Goal: Task Accomplishment & Management: Manage account settings

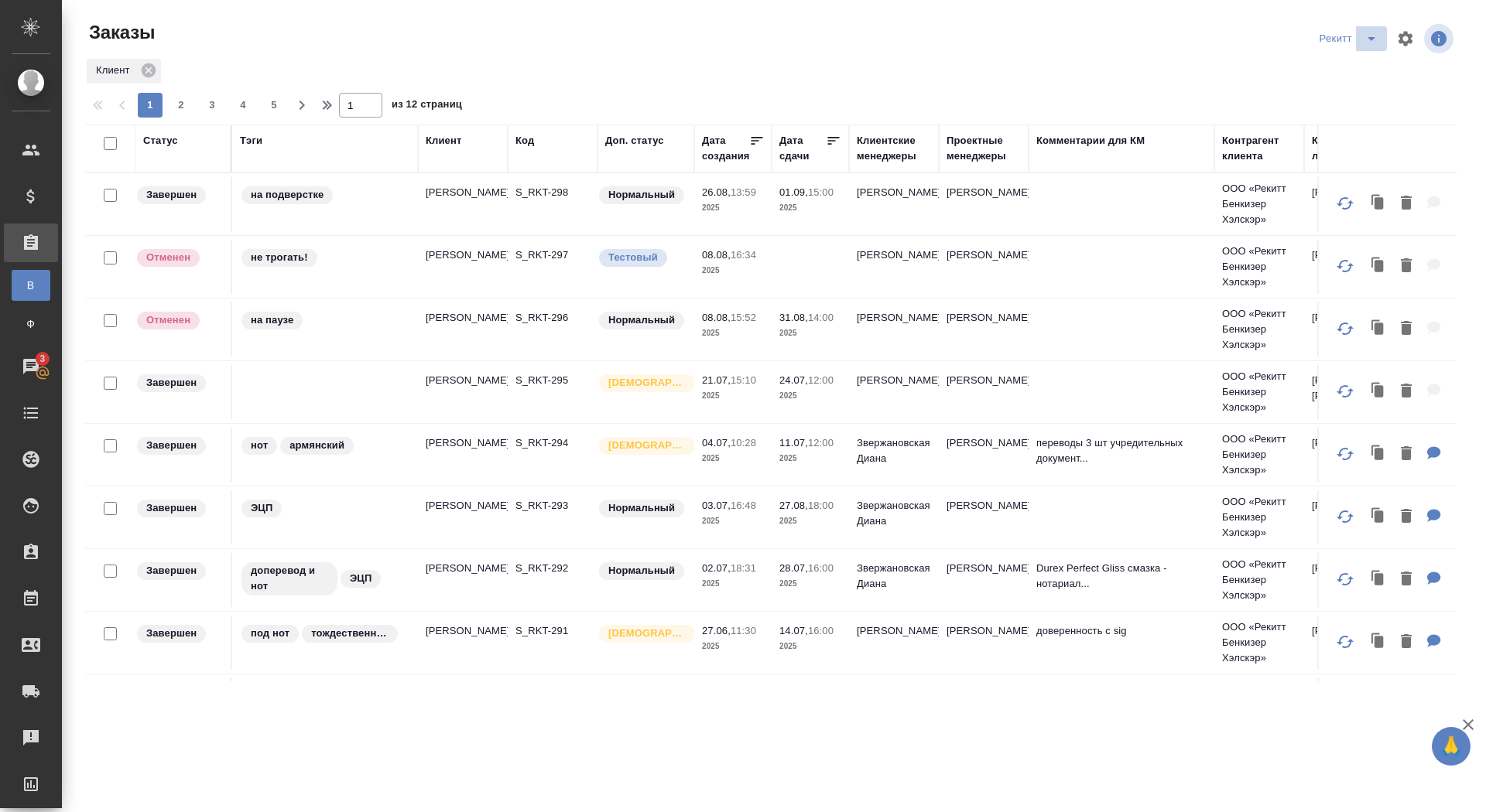
click at [1363, 35] on icon "split button" at bounding box center [1371, 39] width 19 height 19
click at [1321, 92] on li "sanofi" at bounding box center [1350, 94] width 81 height 24
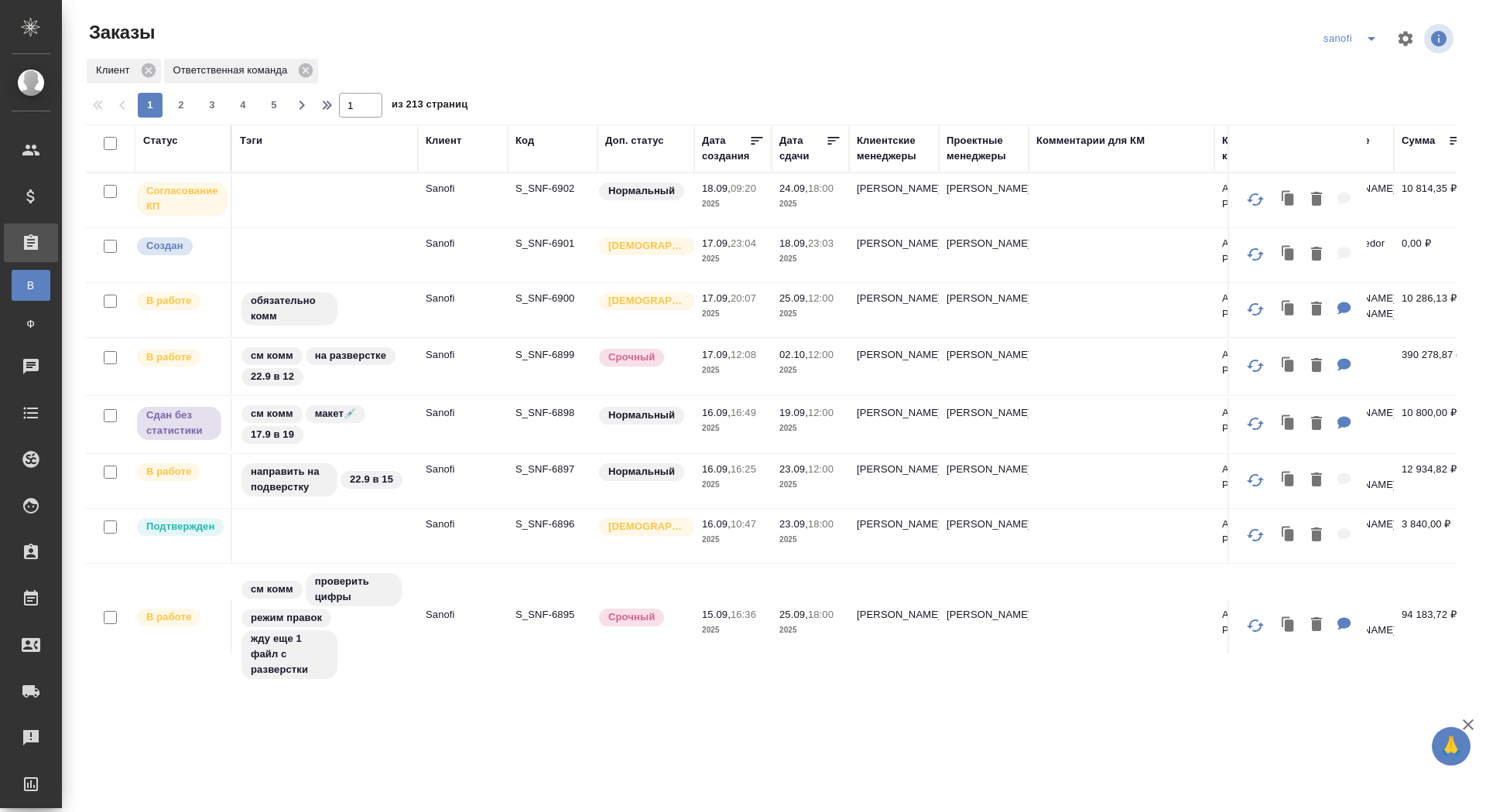
click at [557, 186] on p "S_SNF-6902" at bounding box center [553, 188] width 74 height 15
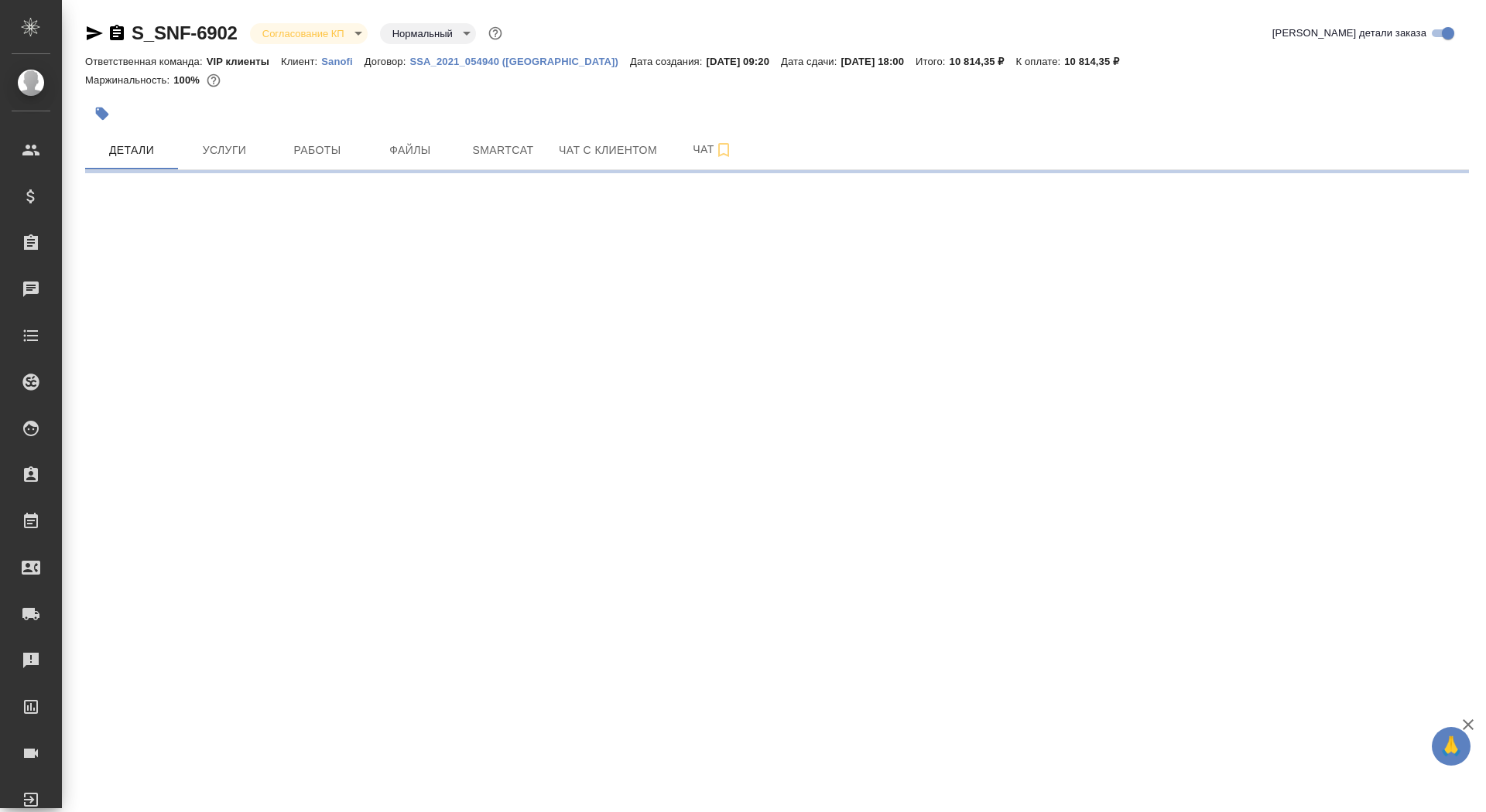
select select "RU"
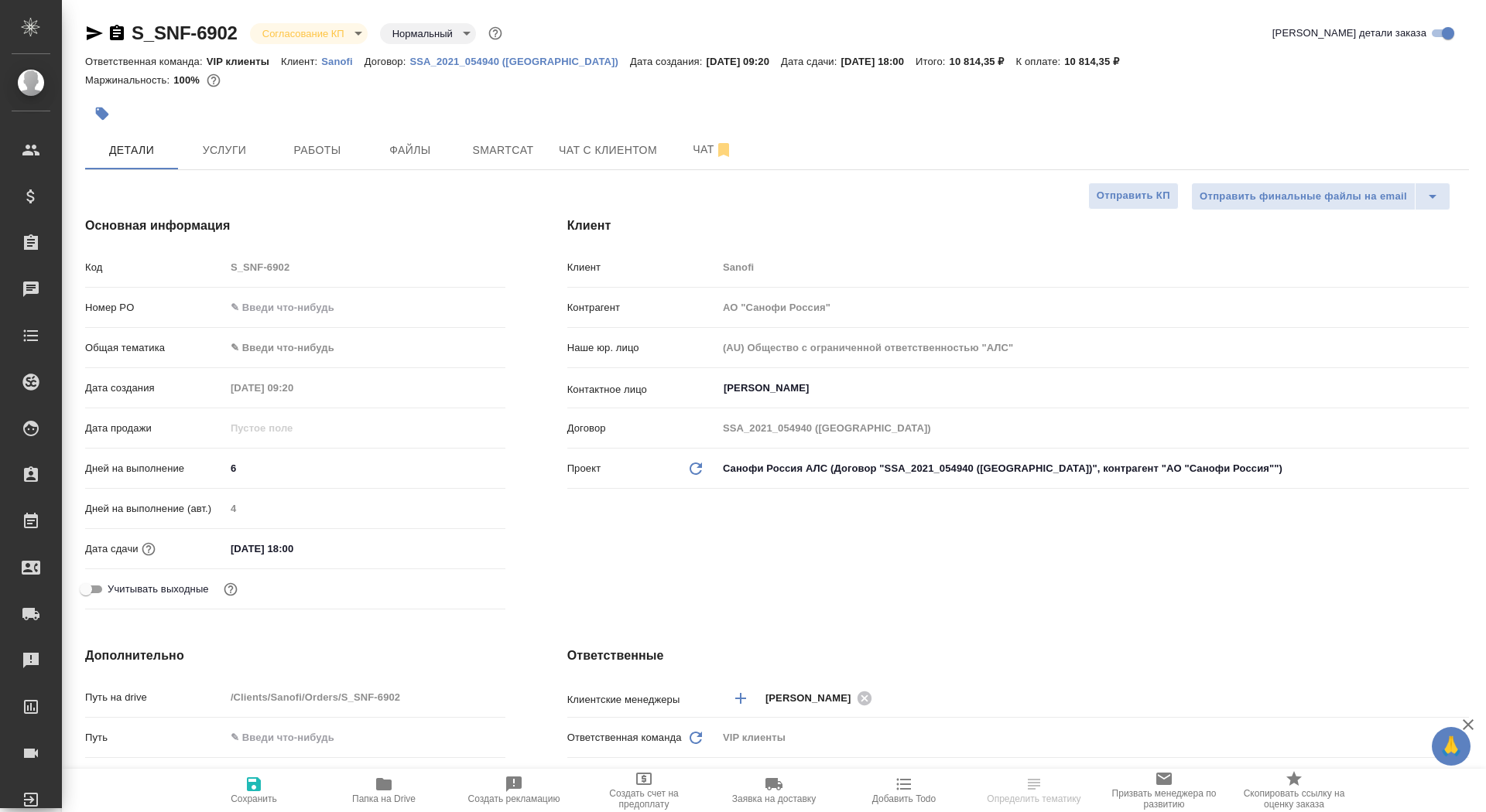
type textarea "x"
click at [264, 320] on div "Номер PO" at bounding box center [295, 307] width 420 height 27
click at [265, 306] on input "text" at bounding box center [365, 307] width 280 height 23
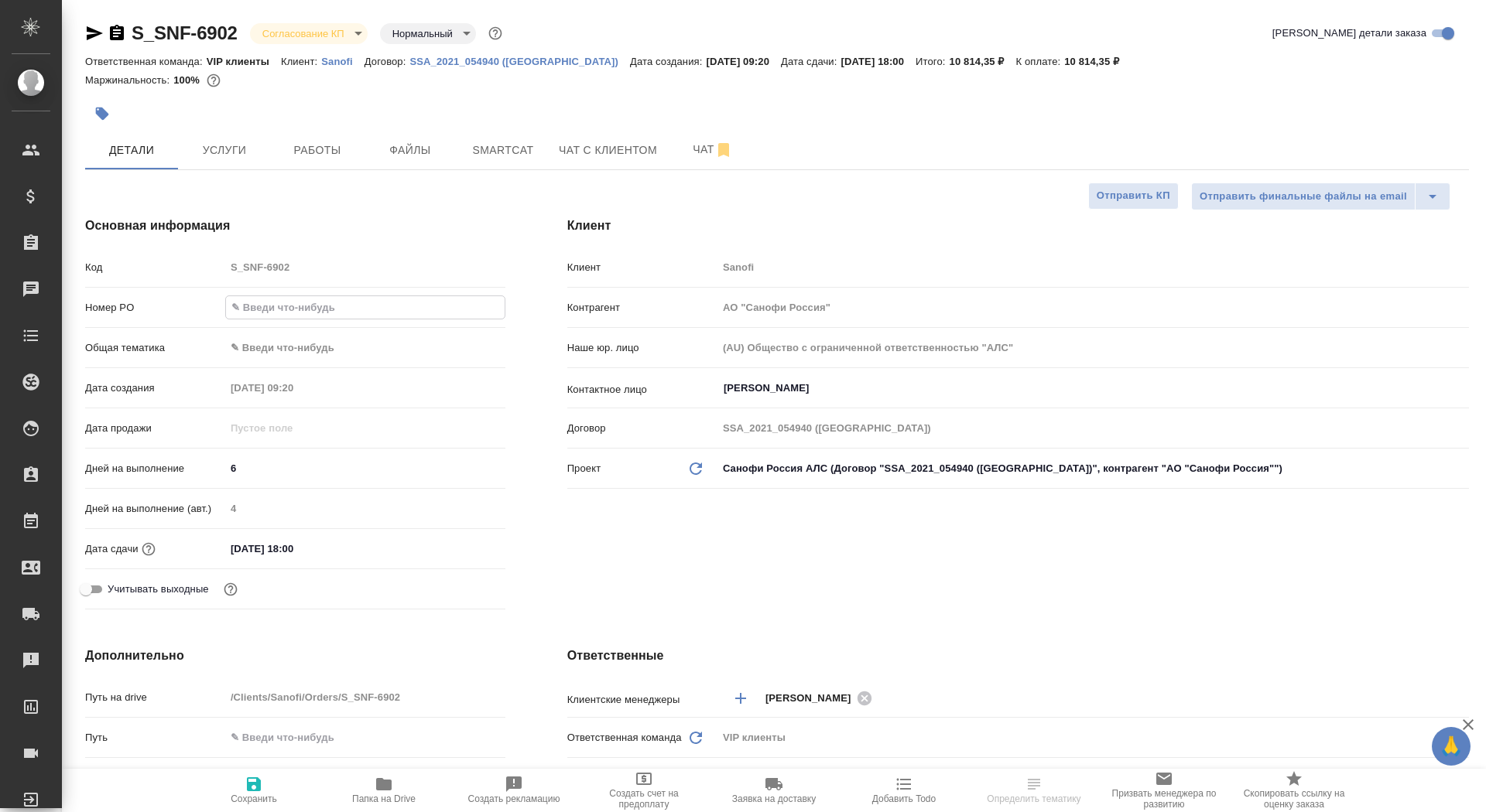
paste input "E005861944"
type input "E005861944"
type textarea "x"
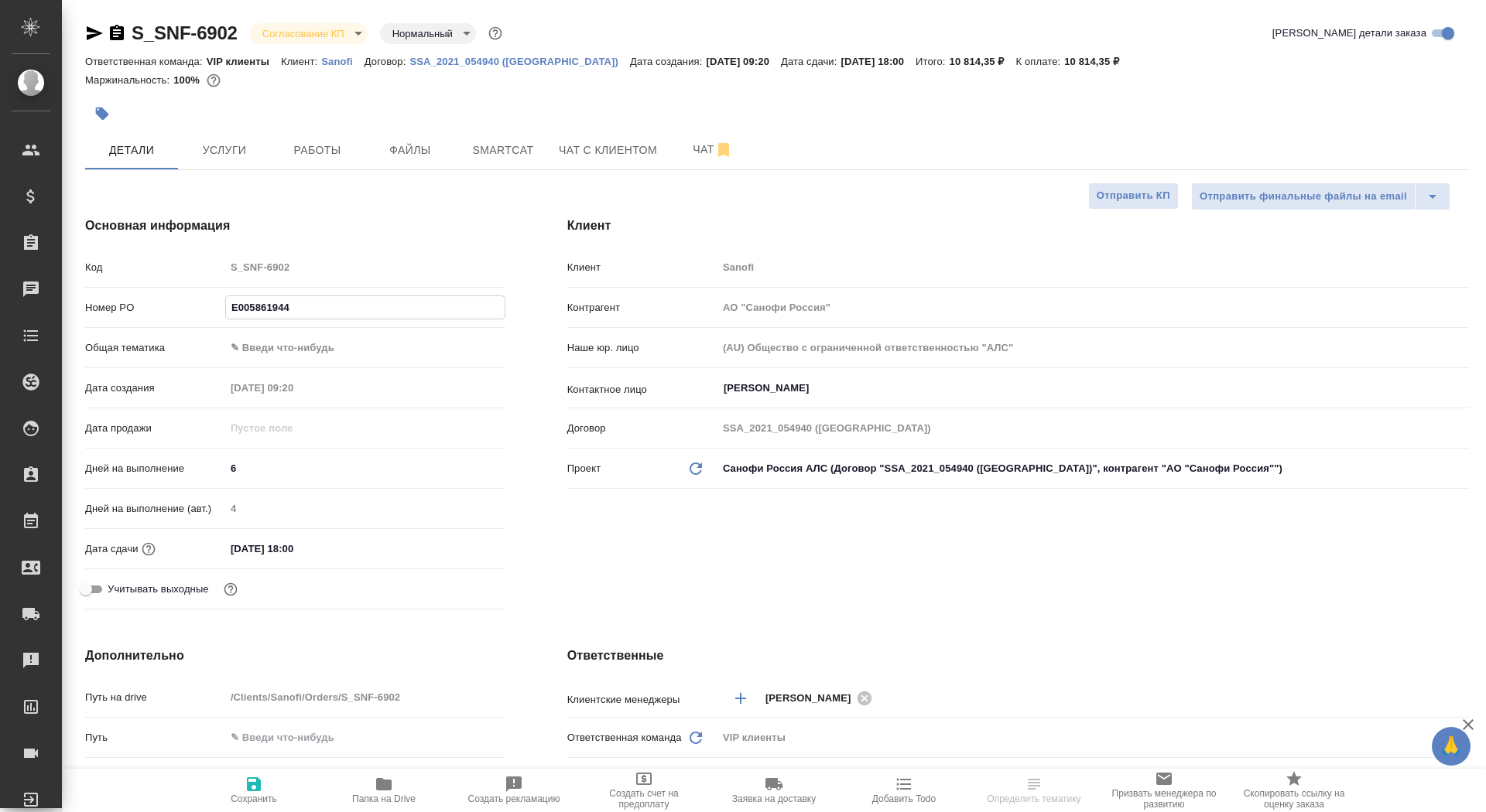
type input "E005861944"
click at [254, 804] on button "Сохранить" at bounding box center [253, 790] width 130 height 43
type textarea "x"
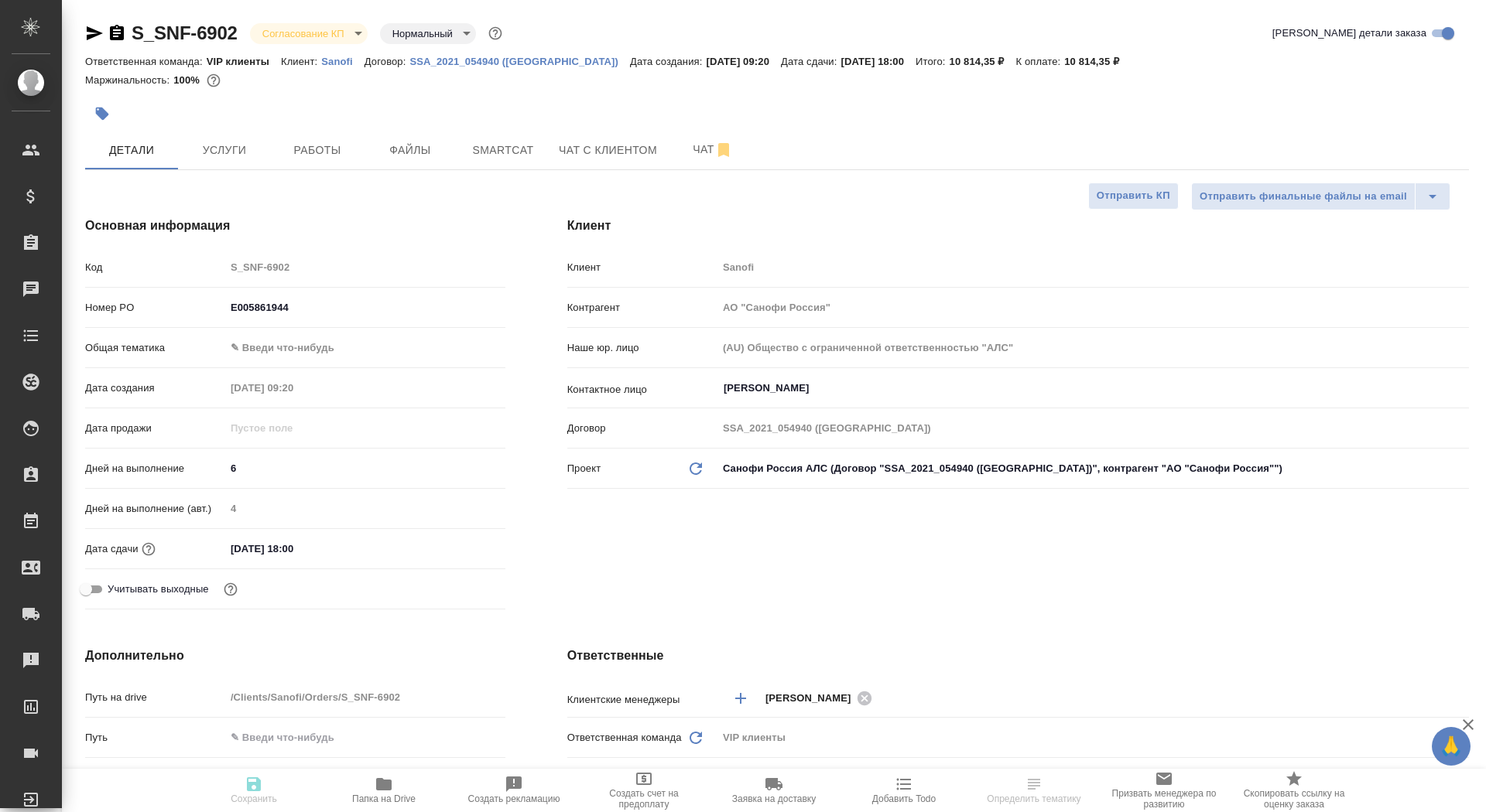
type textarea "x"
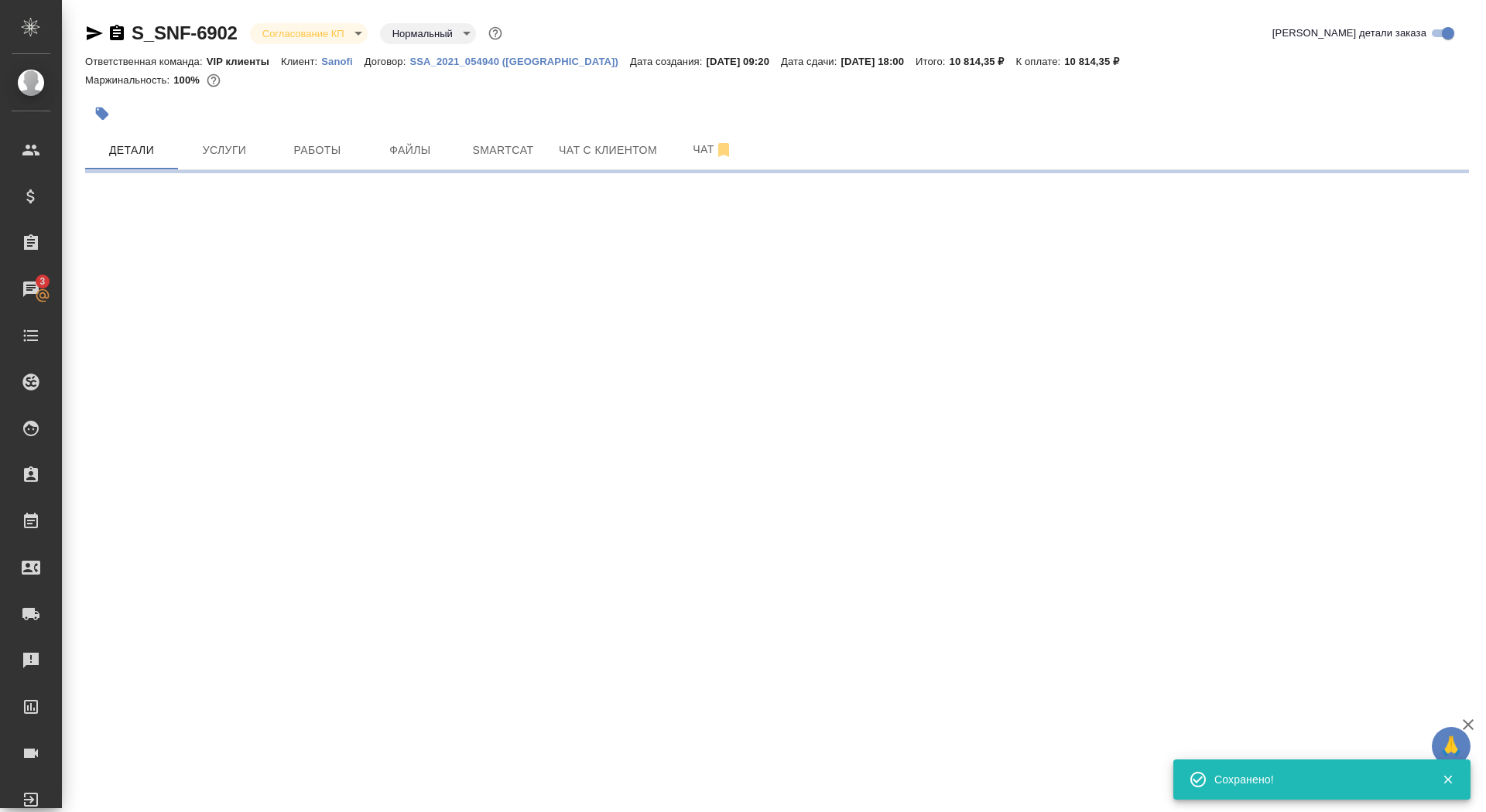
select select "RU"
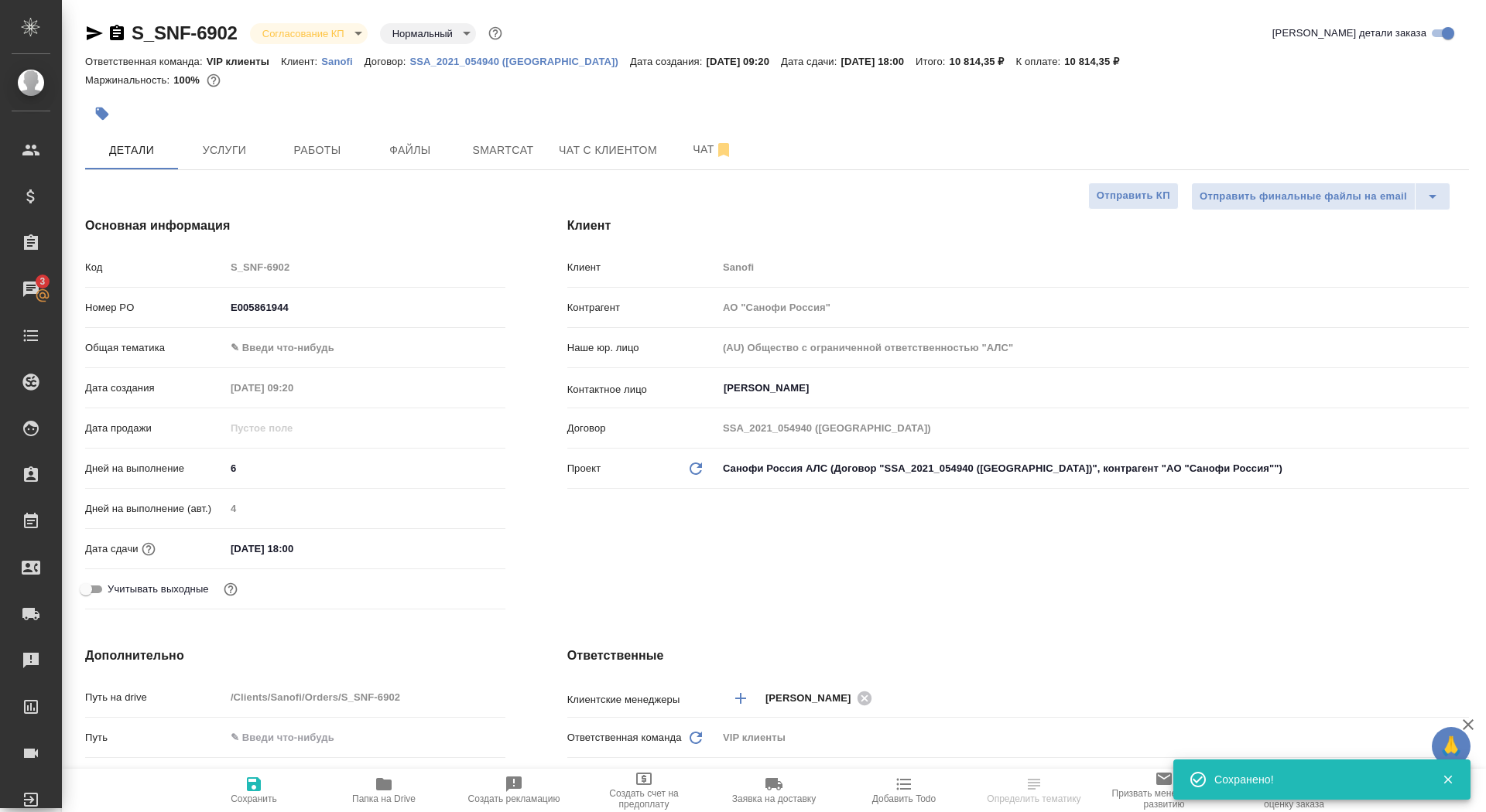
type textarea "x"
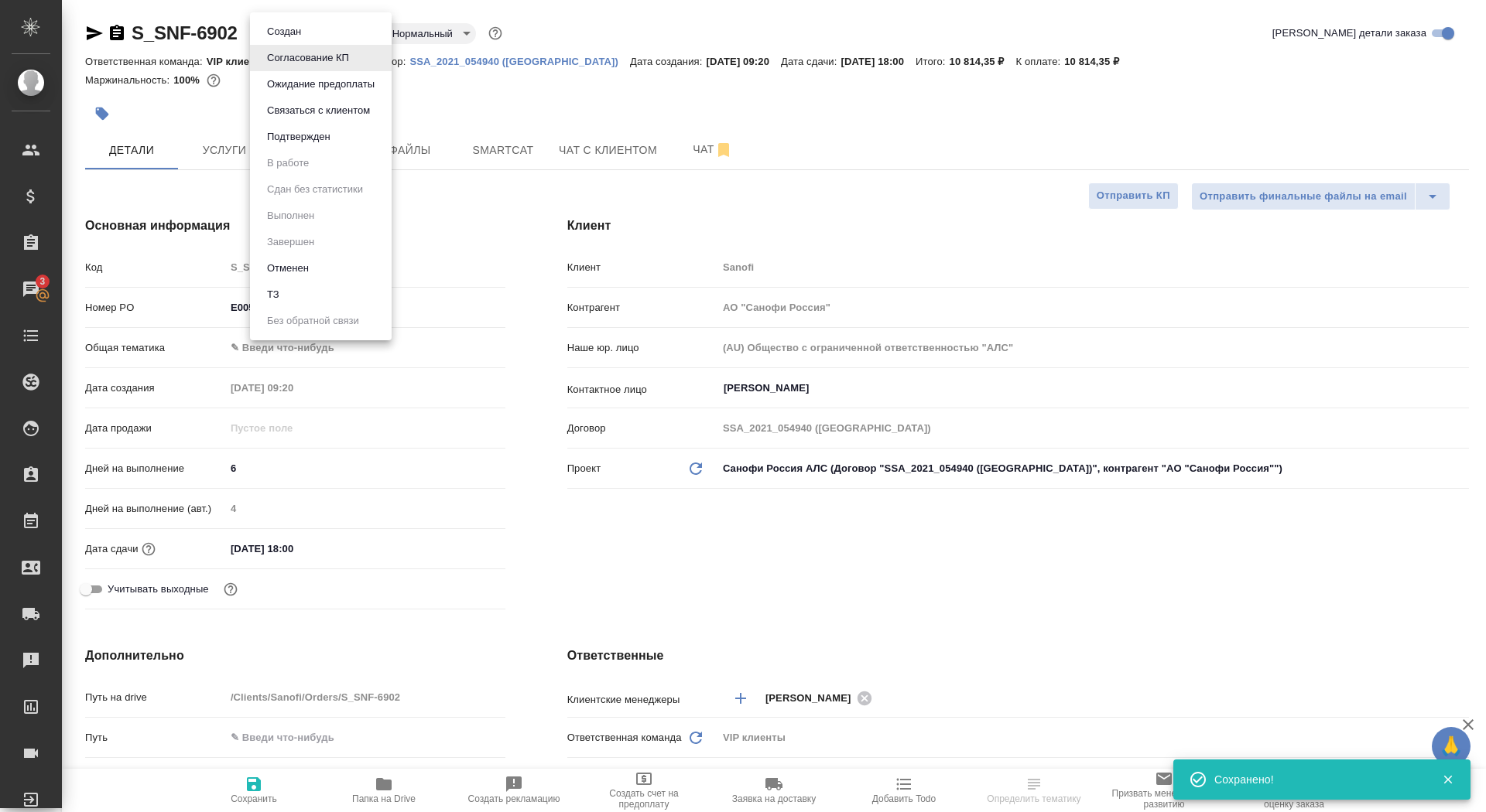
click at [299, 39] on body "🙏 .cls-1 fill:#fff; AWATERA Saydasheva Dilyara Клиенты Спецификации Заказы 3 Ча…" at bounding box center [743, 406] width 1486 height 812
click at [298, 143] on button "Подтвержден" at bounding box center [298, 136] width 73 height 17
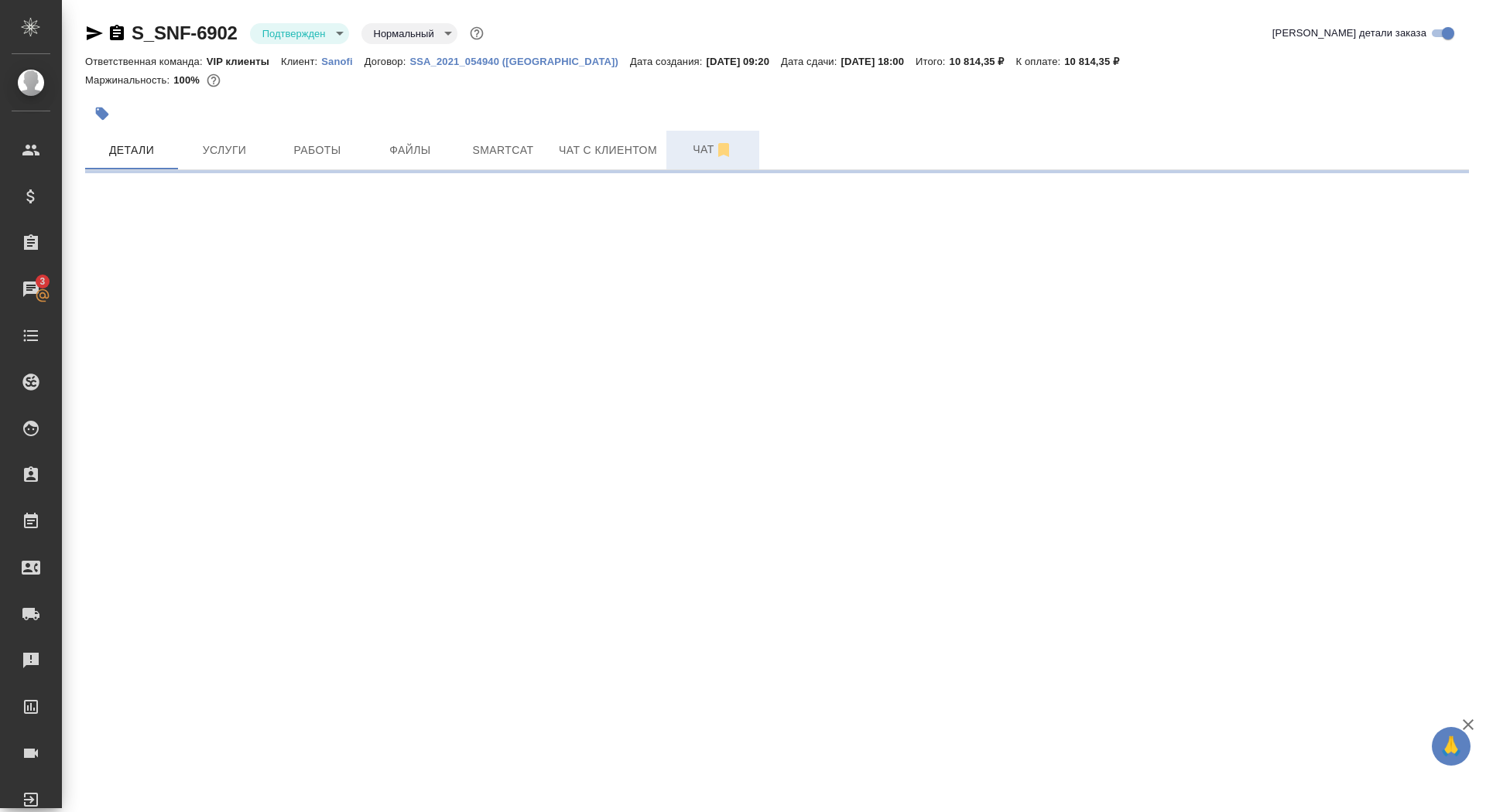
select select "RU"
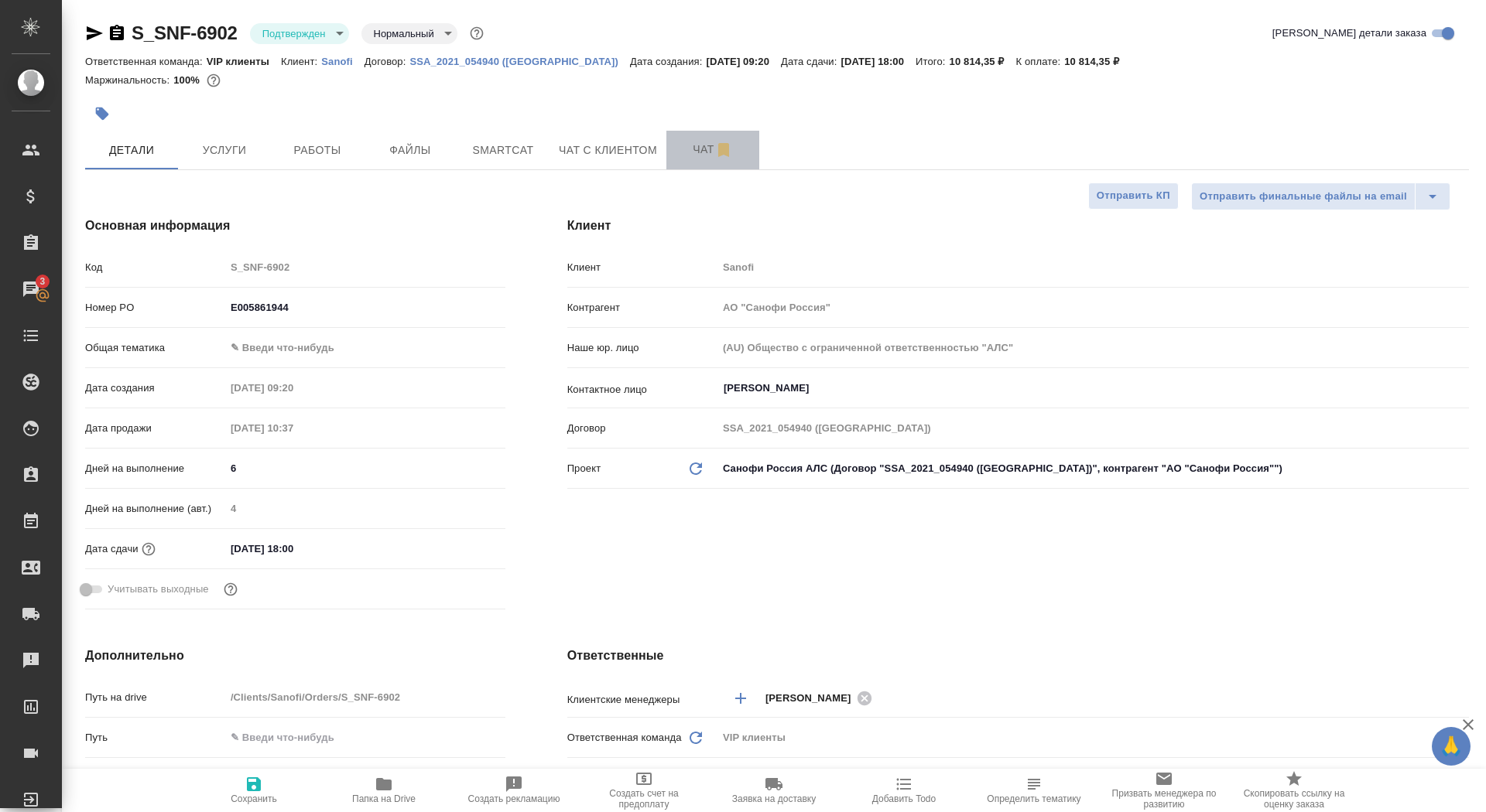
click at [699, 145] on span "Чат" at bounding box center [712, 149] width 74 height 19
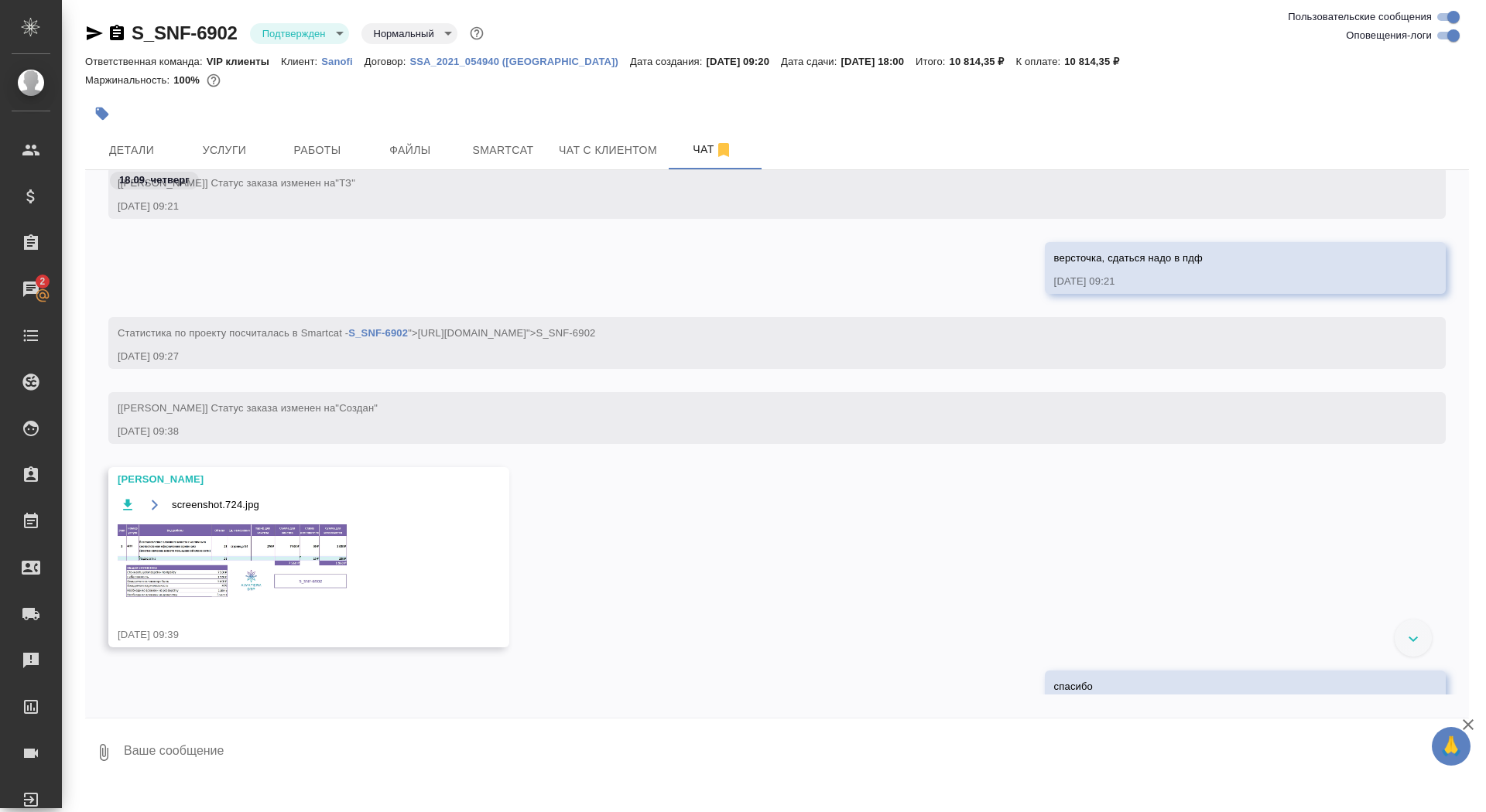
scroll to position [571, 0]
click at [287, 599] on img at bounding box center [234, 561] width 233 height 78
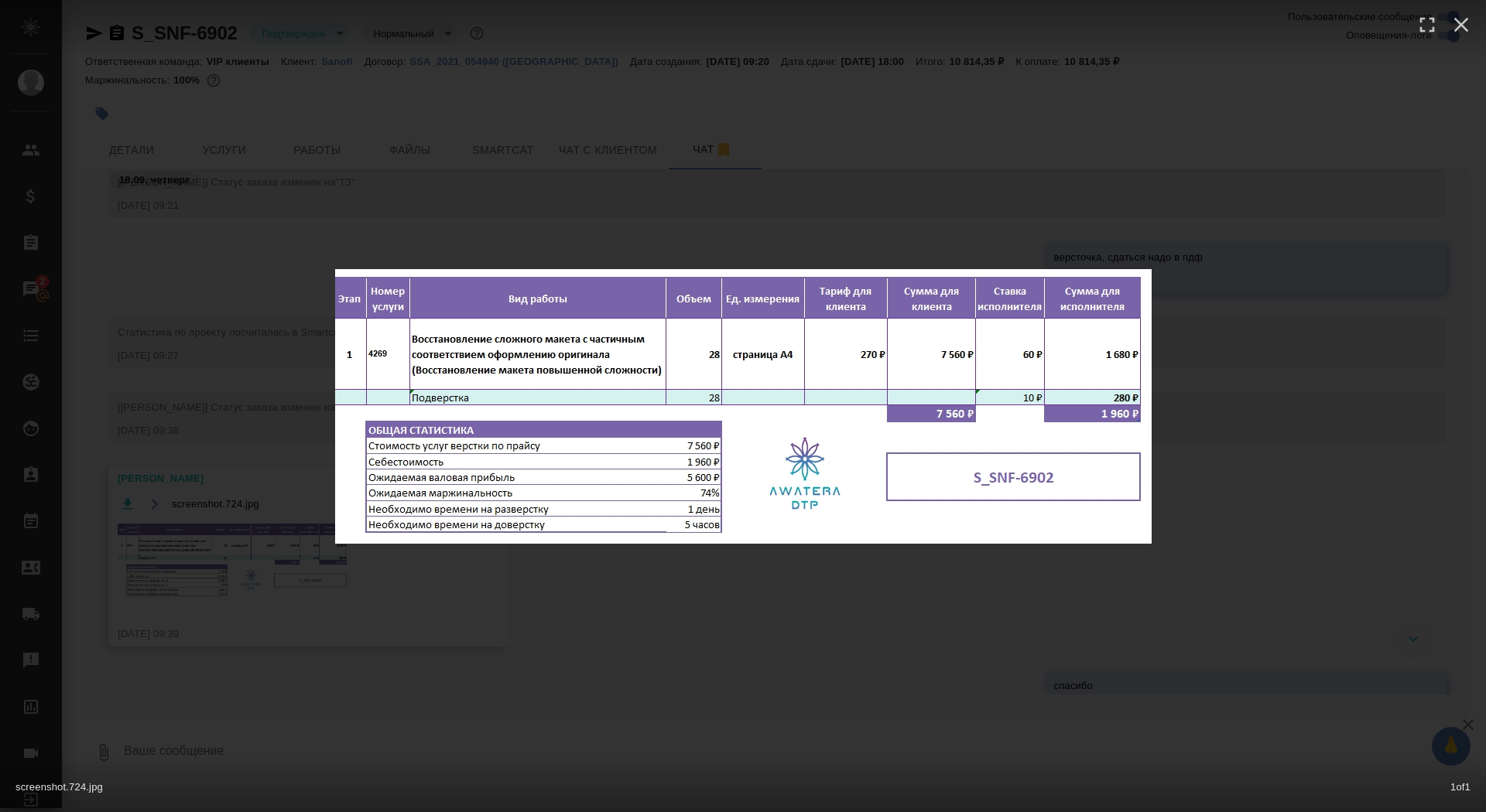
click at [252, 586] on div "screenshot.724.jpg 1 of 1" at bounding box center [743, 406] width 1486 height 812
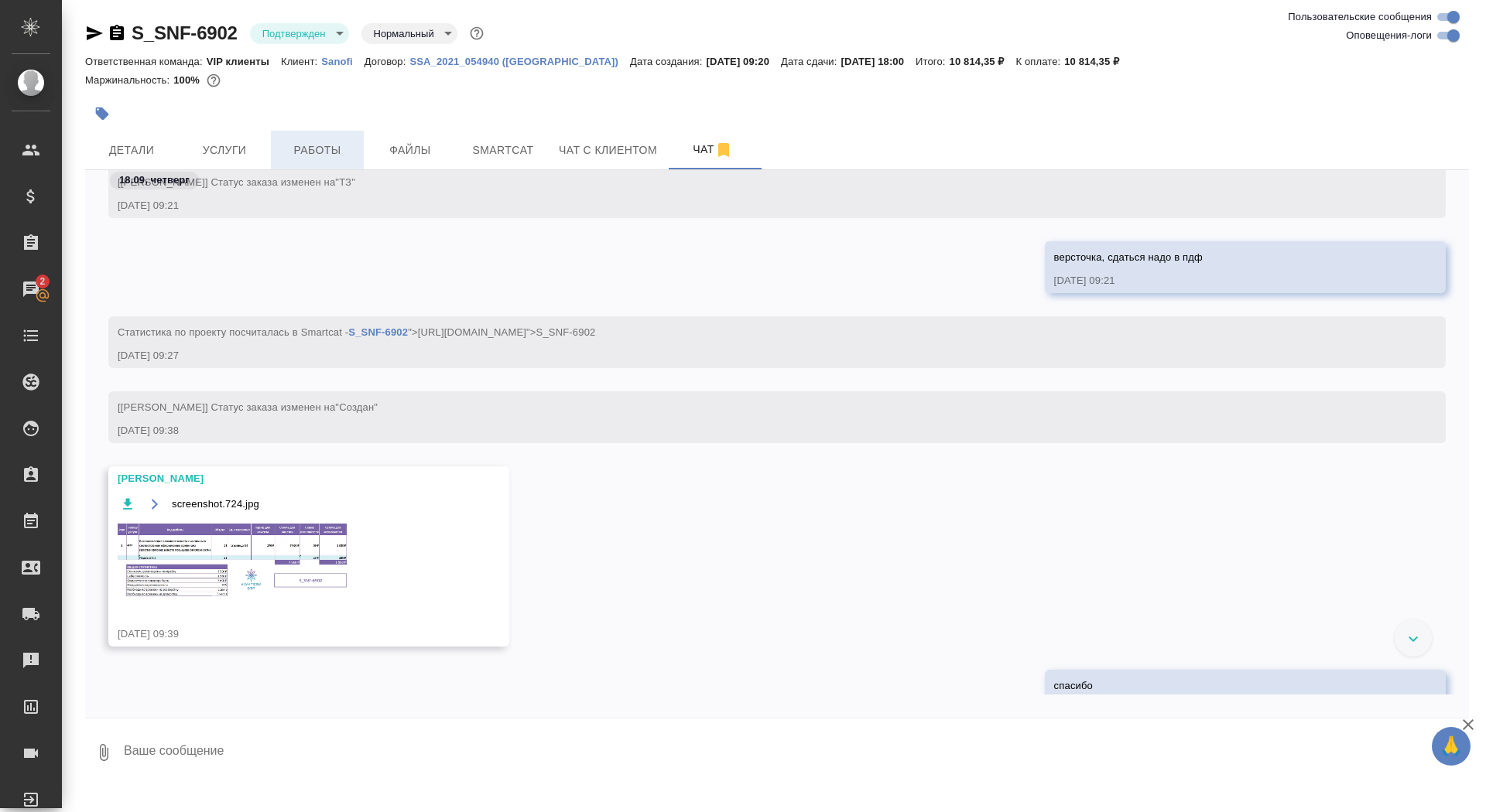
click at [325, 160] on button "Работы" at bounding box center [316, 150] width 93 height 39
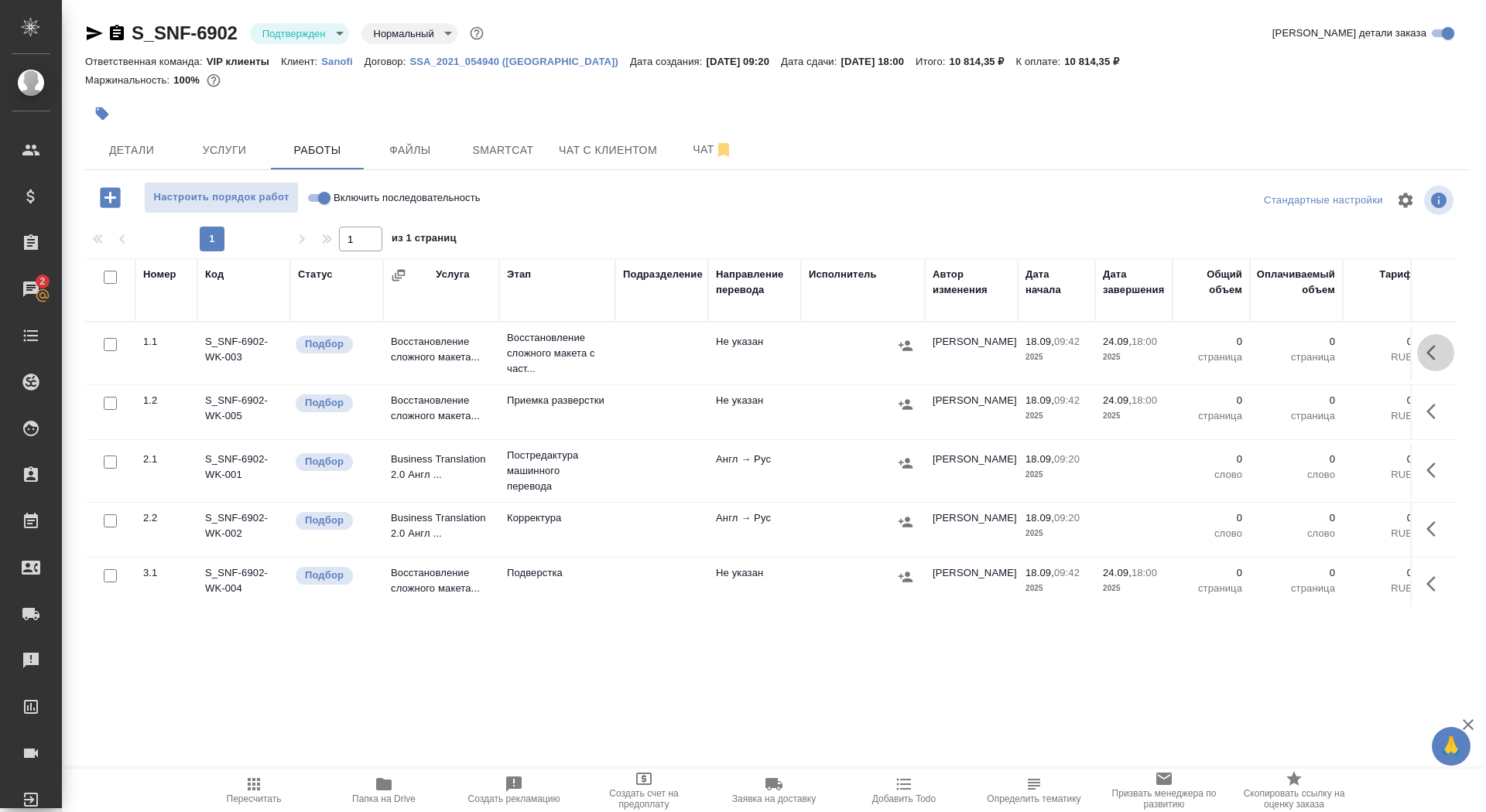
click at [1431, 352] on icon "button" at bounding box center [1436, 352] width 19 height 19
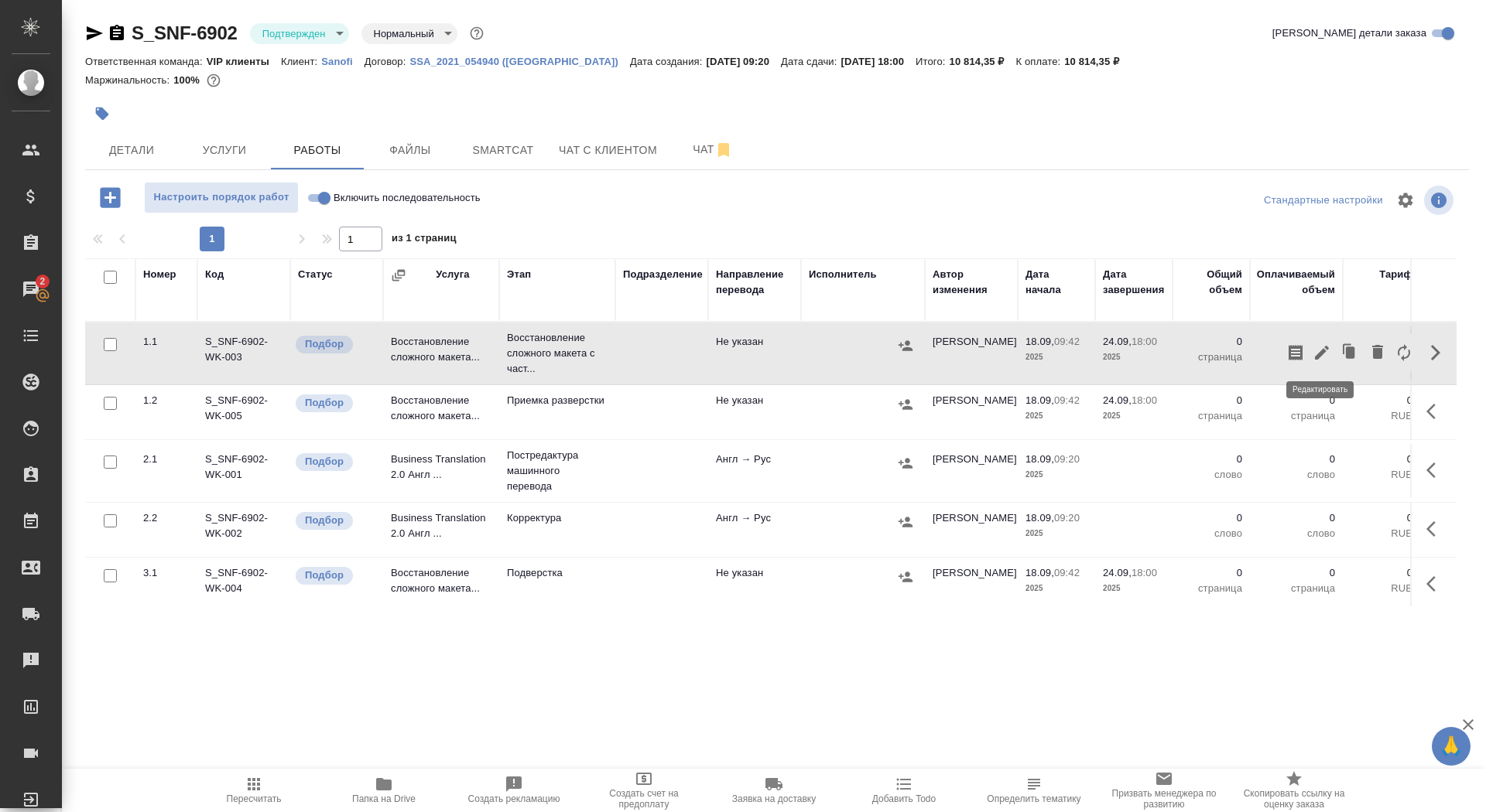
click at [1316, 346] on icon "button" at bounding box center [1322, 352] width 19 height 19
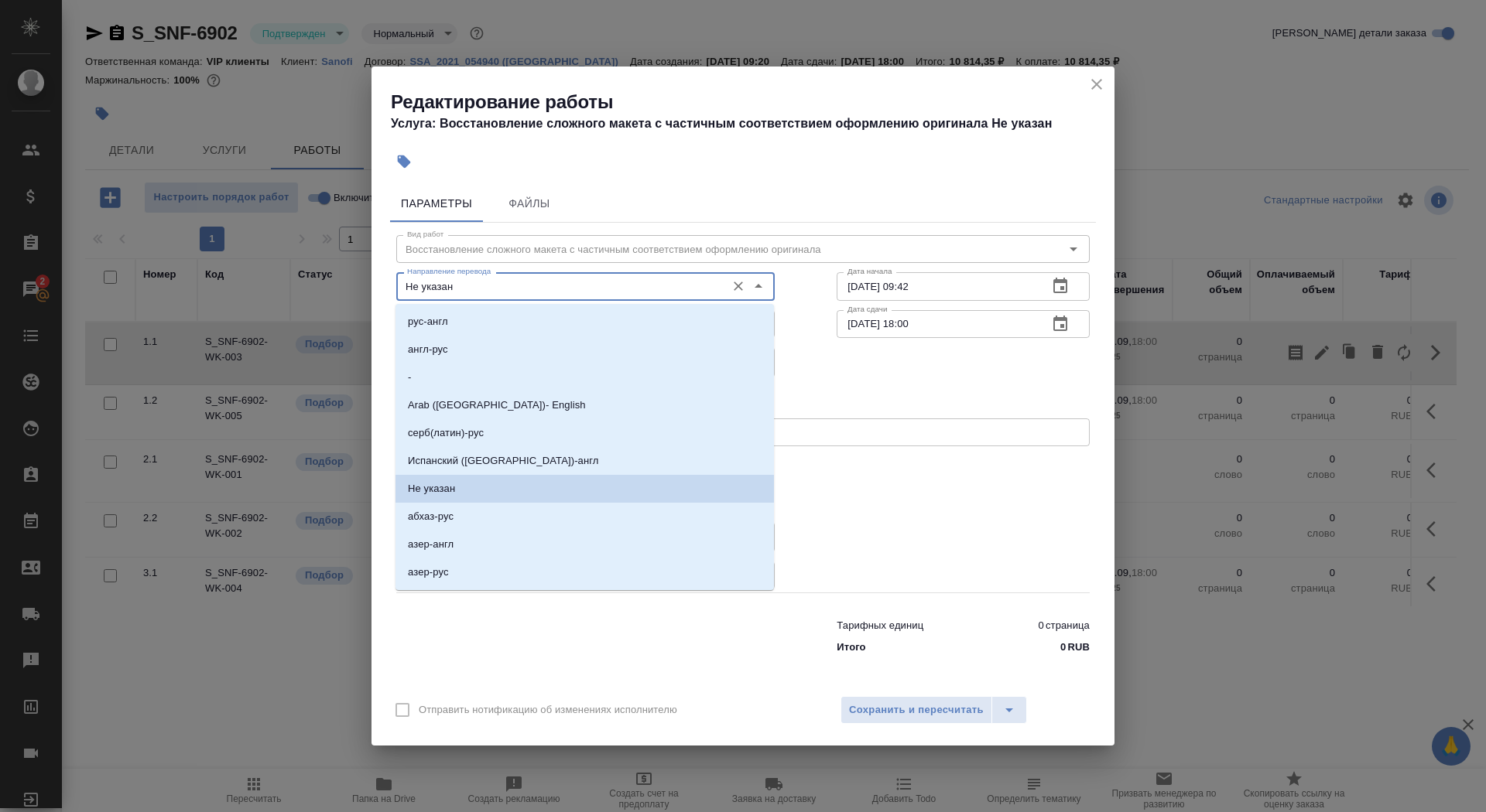
click at [565, 281] on input "Не указан" at bounding box center [560, 286] width 317 height 19
click at [538, 359] on li "англ-рус" at bounding box center [585, 350] width 379 height 28
type input "англ-рус"
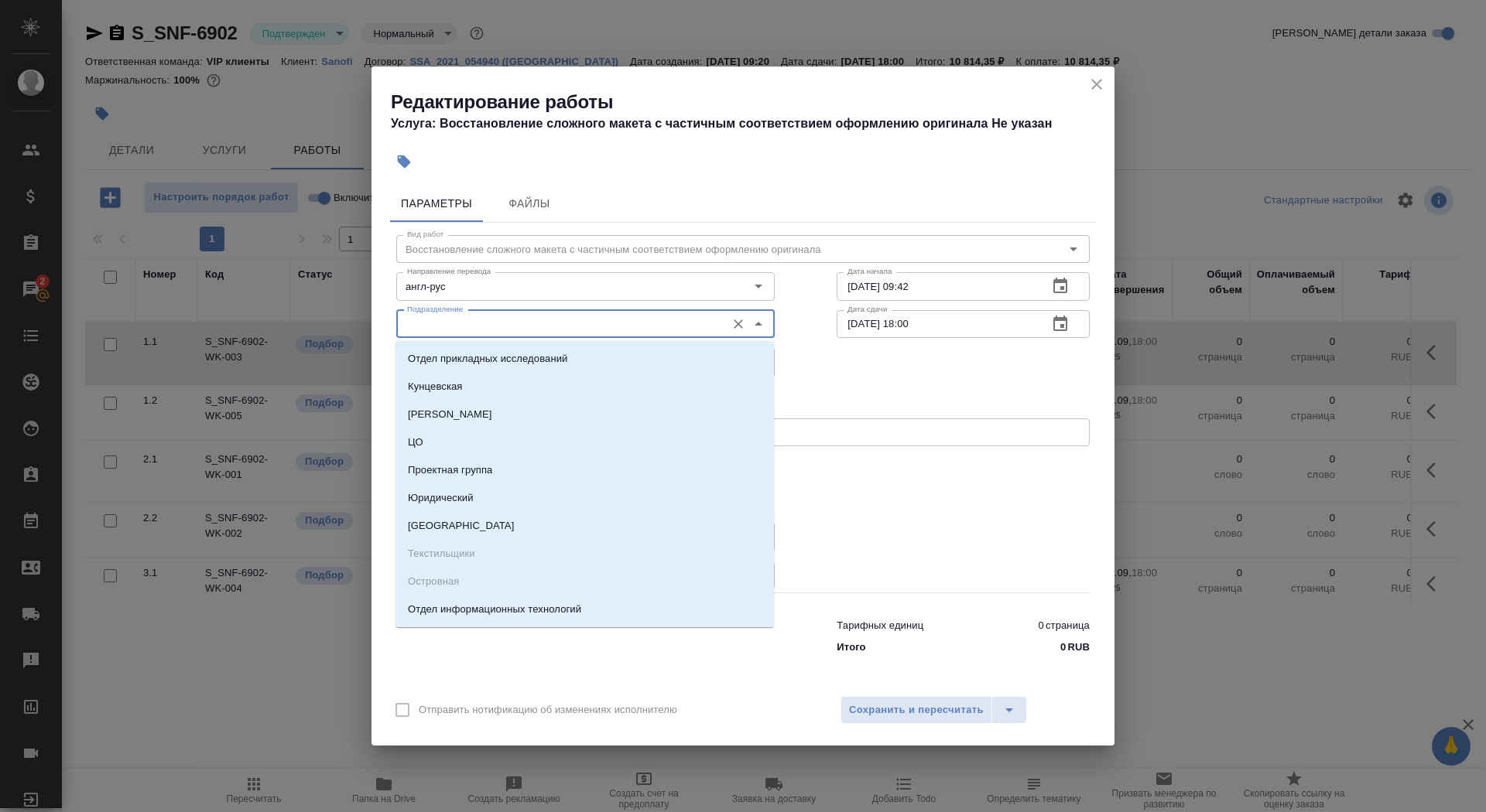
click at [514, 332] on input "Подразделение" at bounding box center [560, 324] width 317 height 19
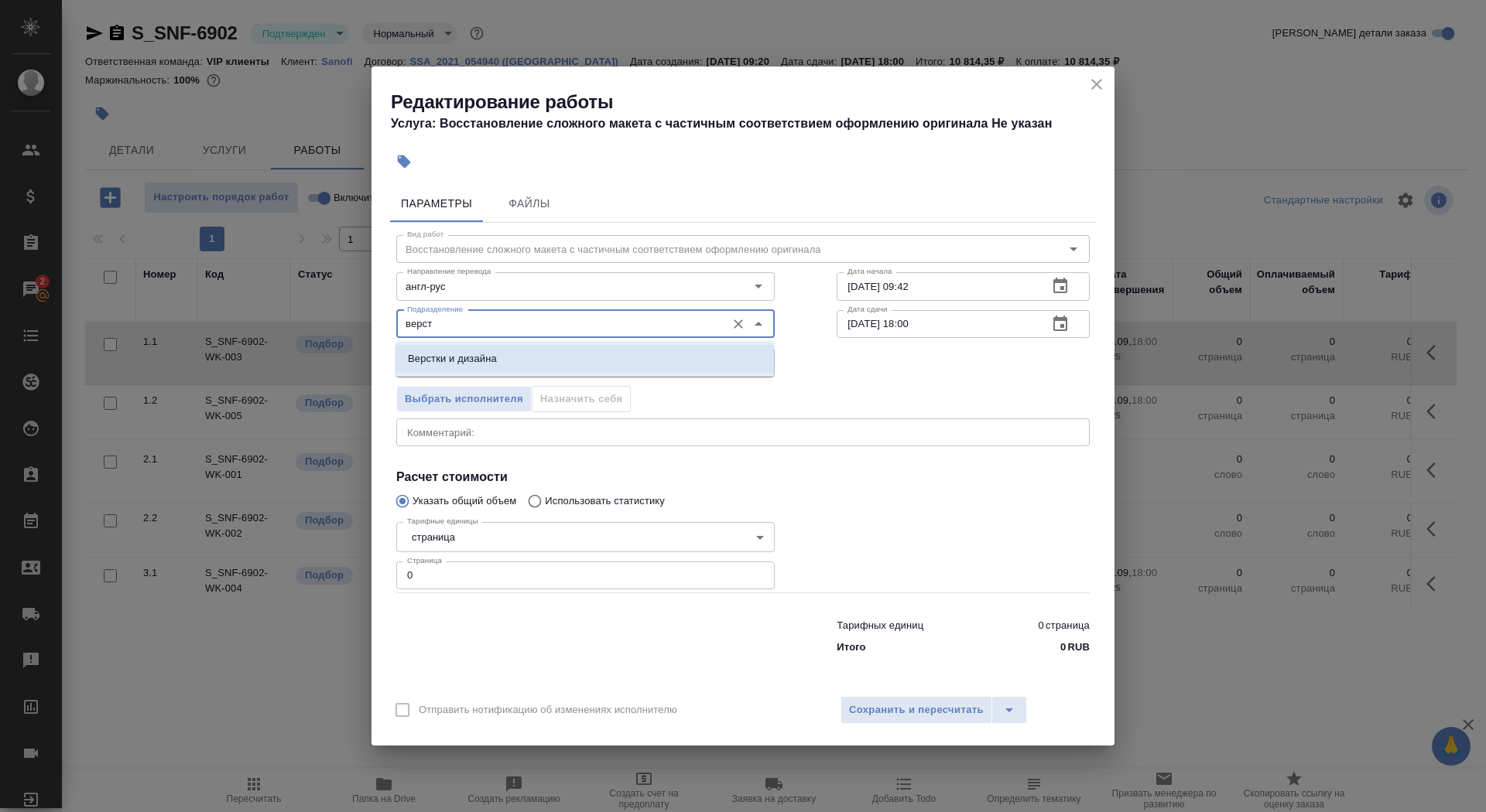
click at [525, 354] on li "Верстки и дизайна" at bounding box center [585, 359] width 379 height 28
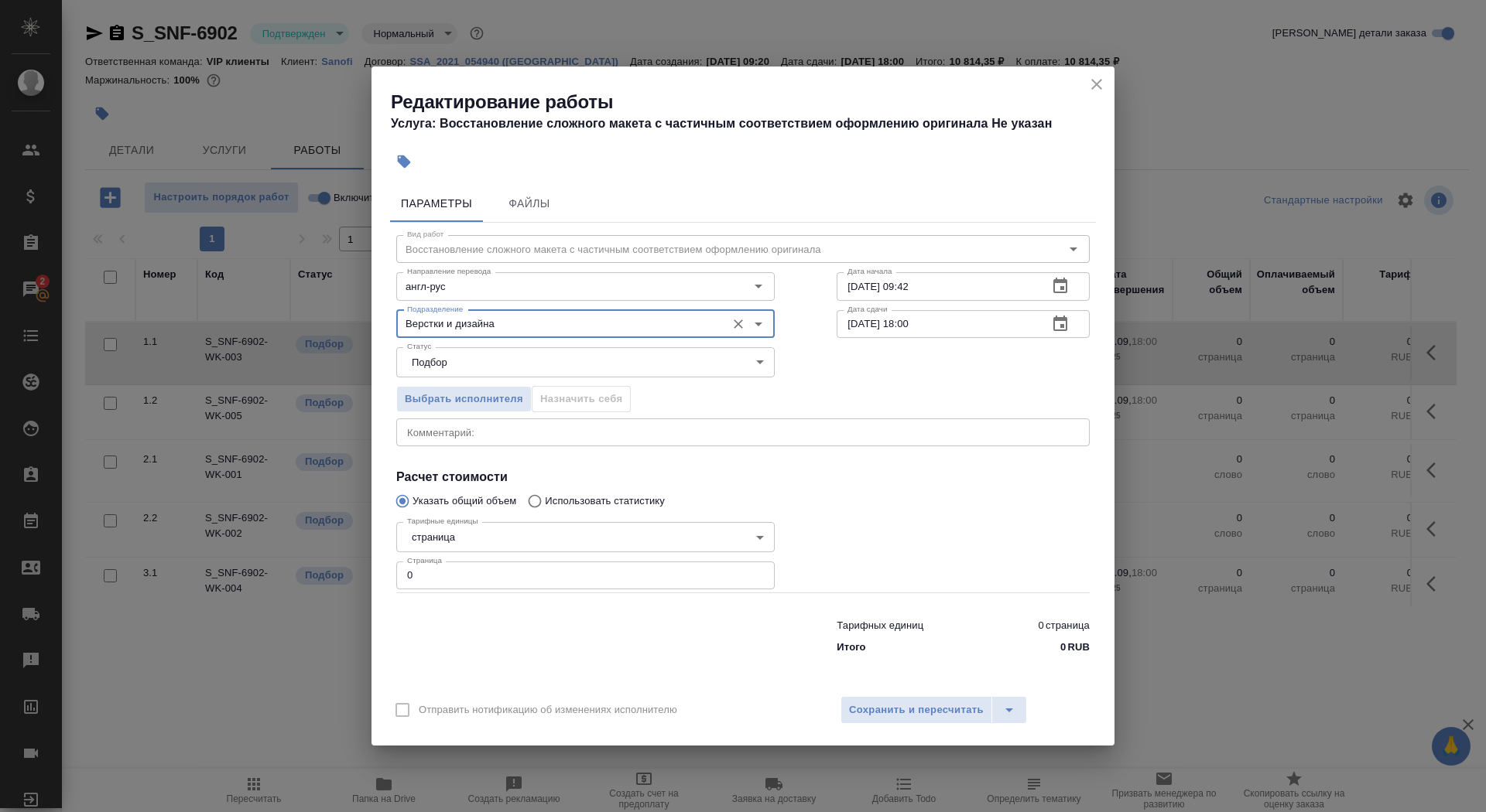
type input "Верстки и дизайна"
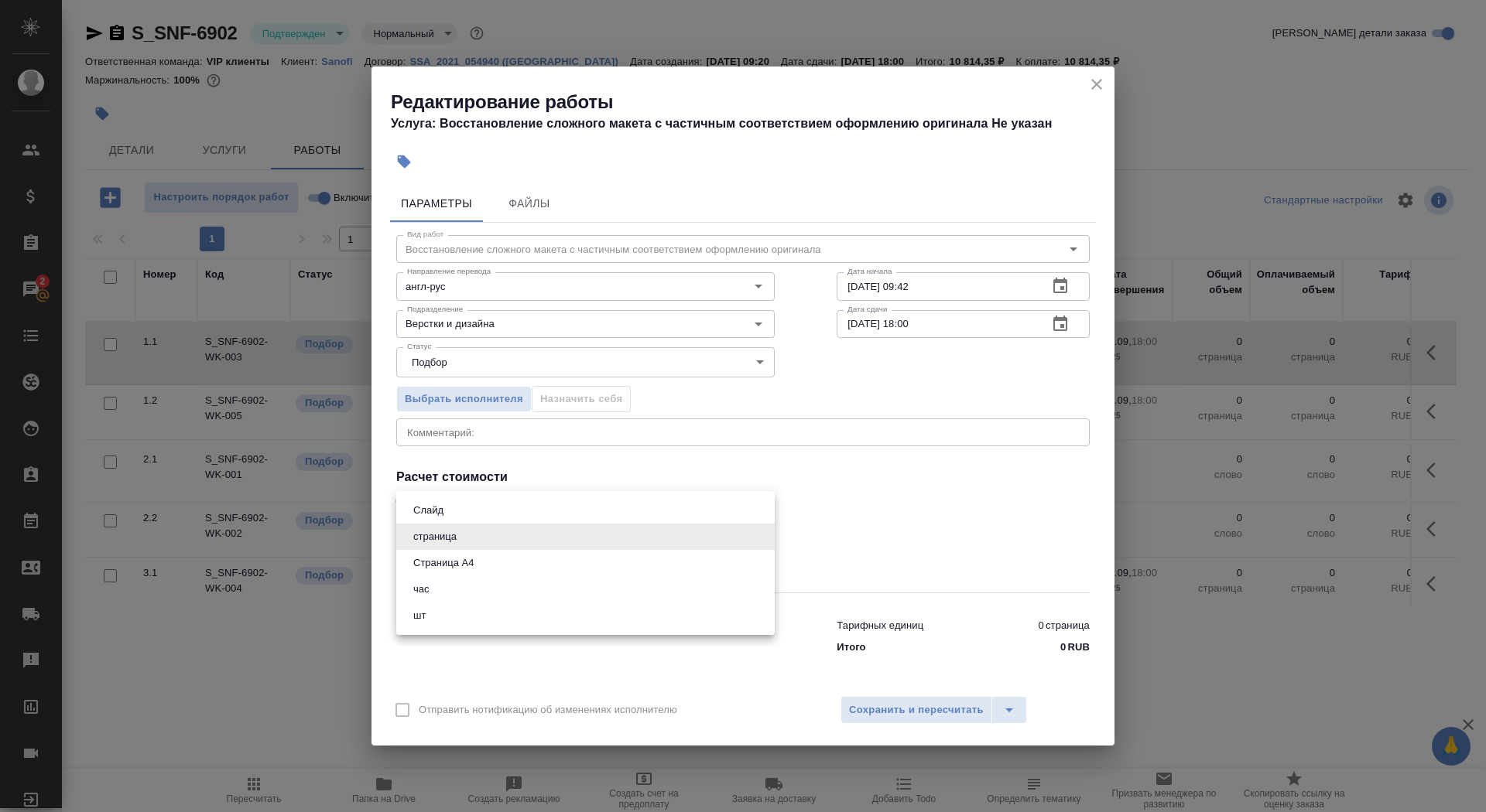
click at [484, 543] on body "🙏 .cls-1 fill:#fff; AWATERA Saydasheva Dilyara Клиенты Спецификации Заказы 2 Ча…" at bounding box center [743, 406] width 1486 height 812
click at [485, 559] on li "Страница А4" at bounding box center [585, 562] width 379 height 26
type input "5f036ec4e16dec2d6b59c8ff"
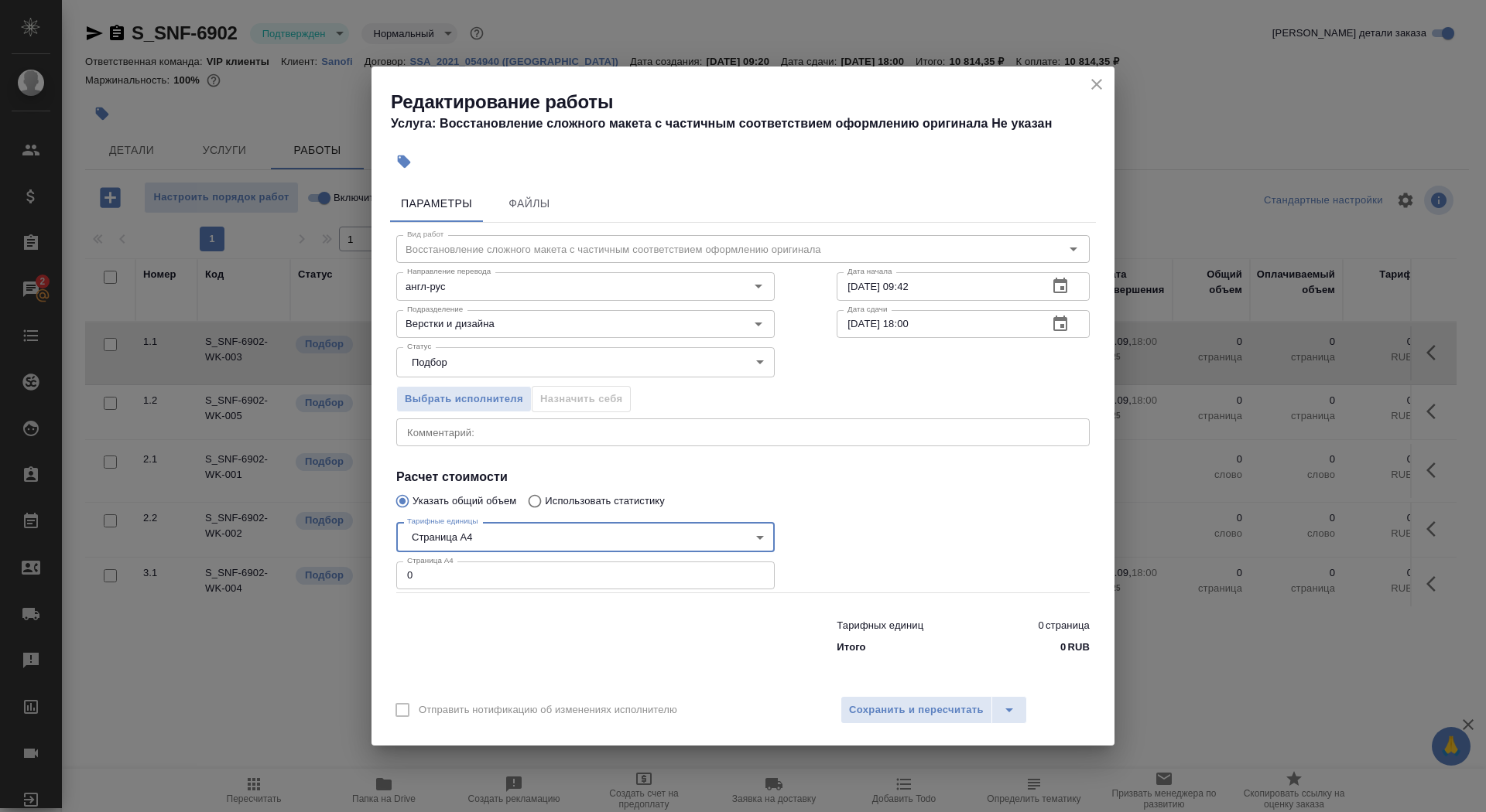
click at [485, 579] on input "0" at bounding box center [585, 575] width 379 height 28
type input "28"
click at [1063, 286] on icon "button" at bounding box center [1060, 286] width 19 height 19
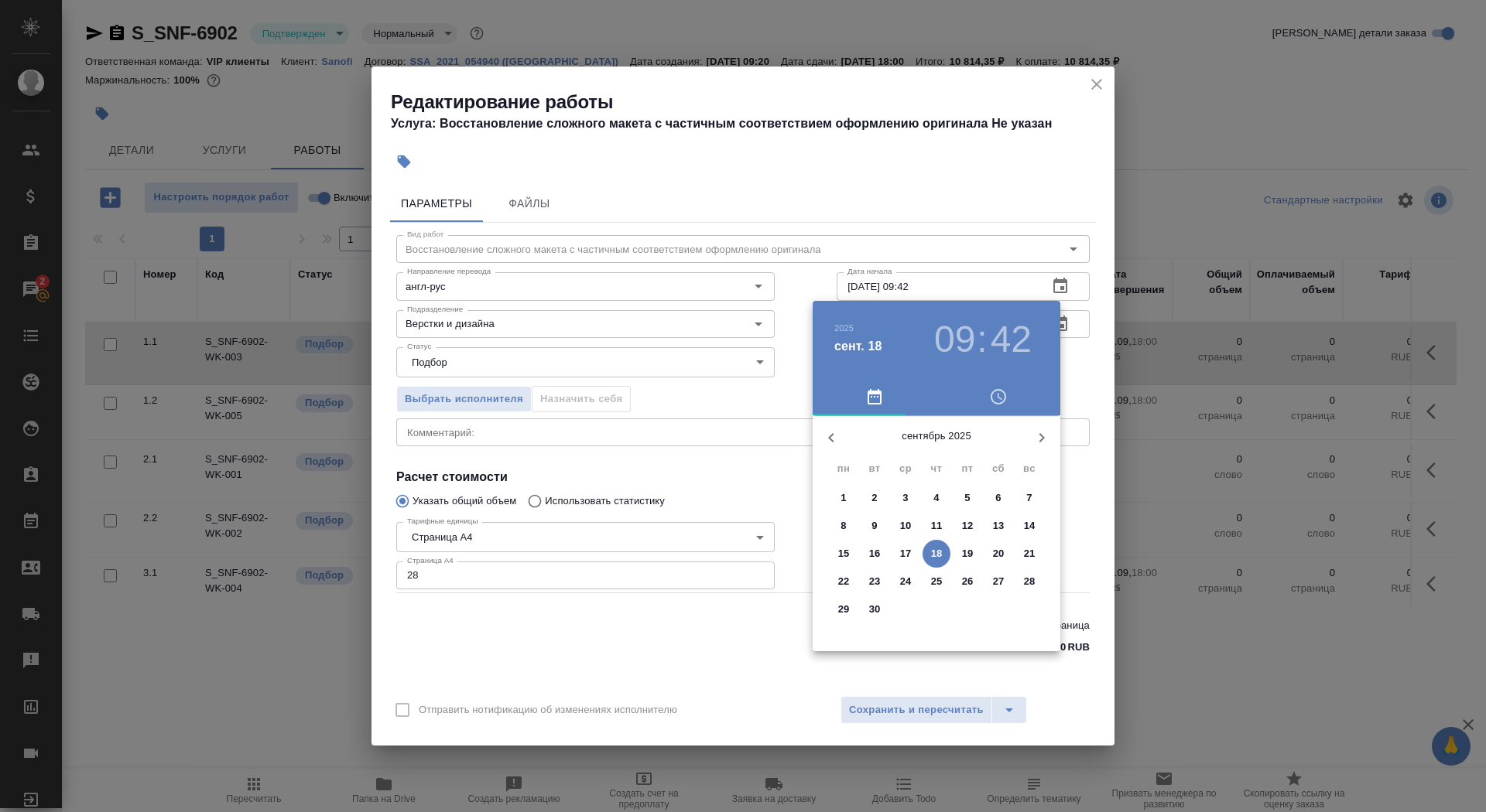
click at [934, 552] on p "18" at bounding box center [937, 553] width 12 height 15
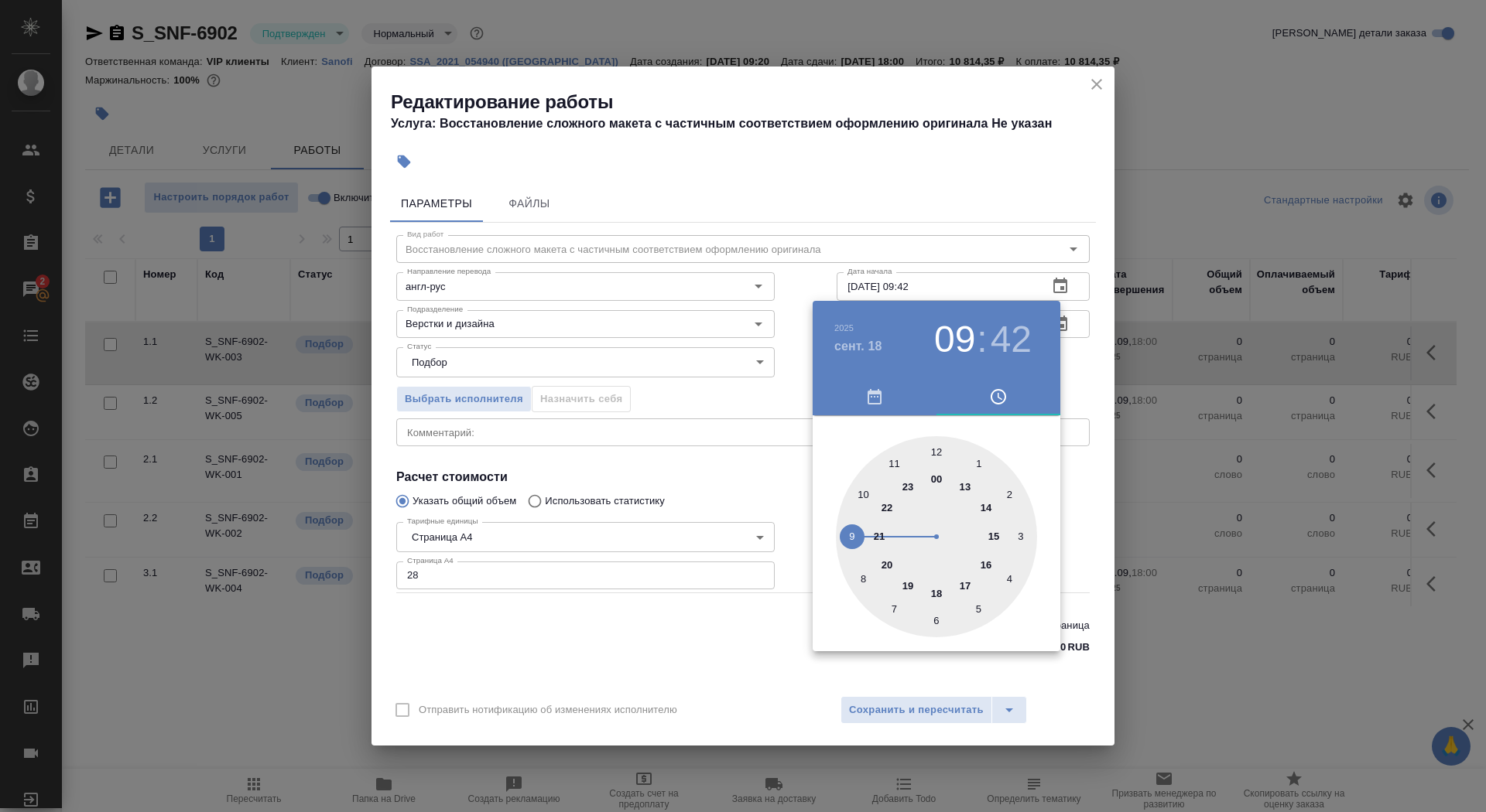
click at [862, 495] on div at bounding box center [936, 536] width 201 height 201
type input "18.09.2025 10:40"
click at [861, 575] on div at bounding box center [936, 536] width 201 height 201
click at [725, 443] on div at bounding box center [743, 406] width 1486 height 812
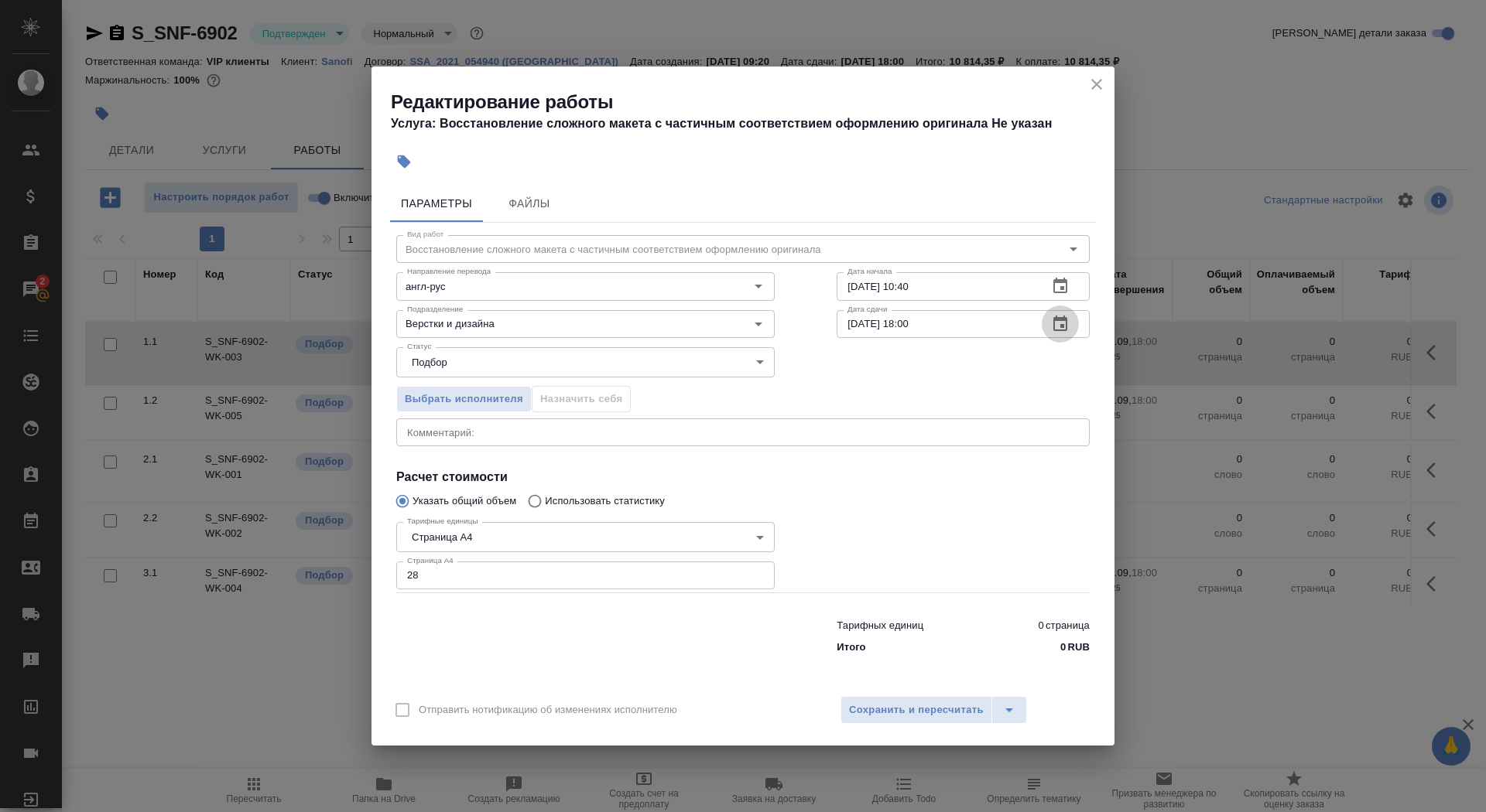
click at [1067, 318] on icon "button" at bounding box center [1059, 323] width 14 height 15
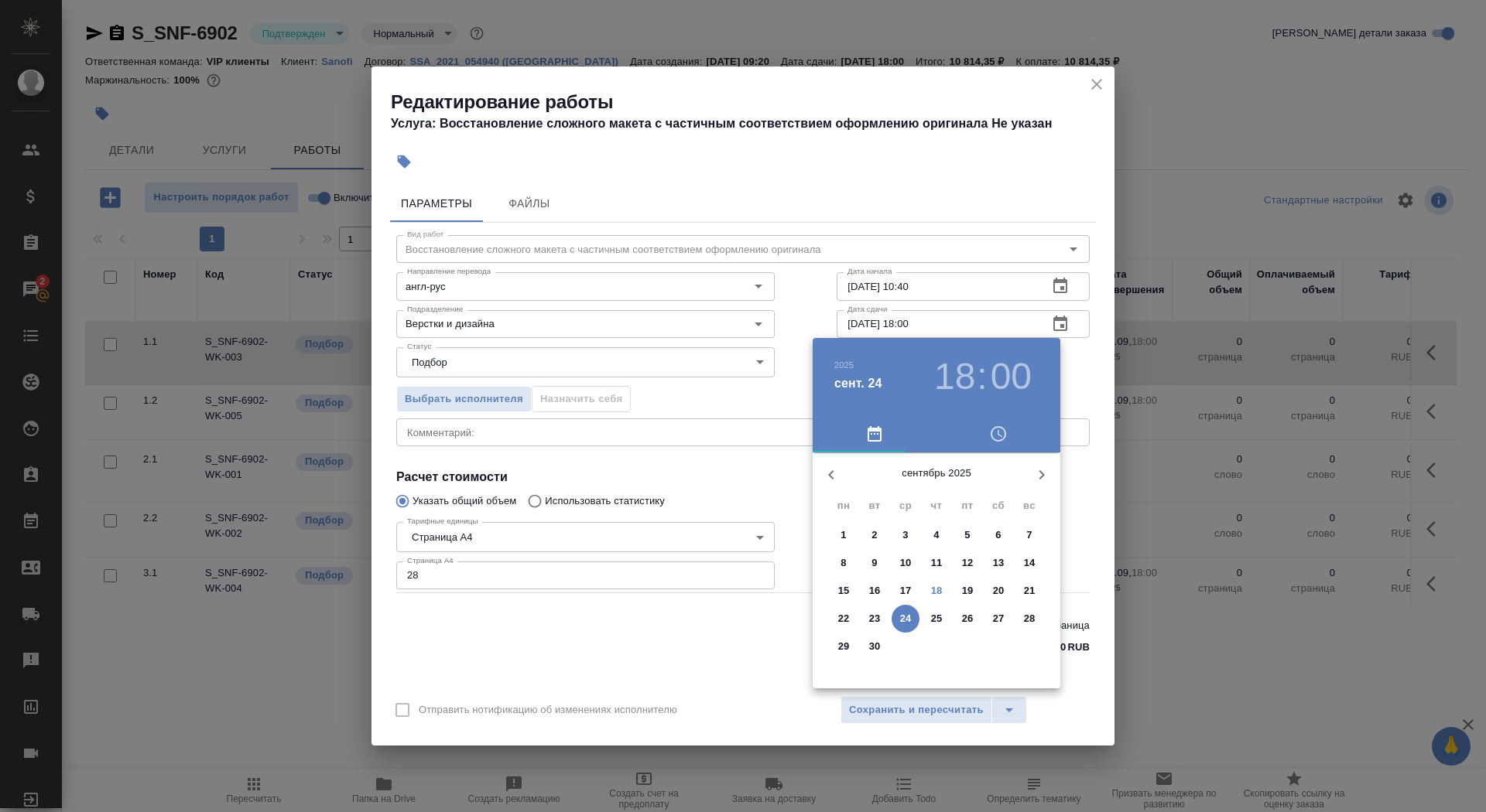
click at [967, 588] on p "19" at bounding box center [968, 590] width 12 height 15
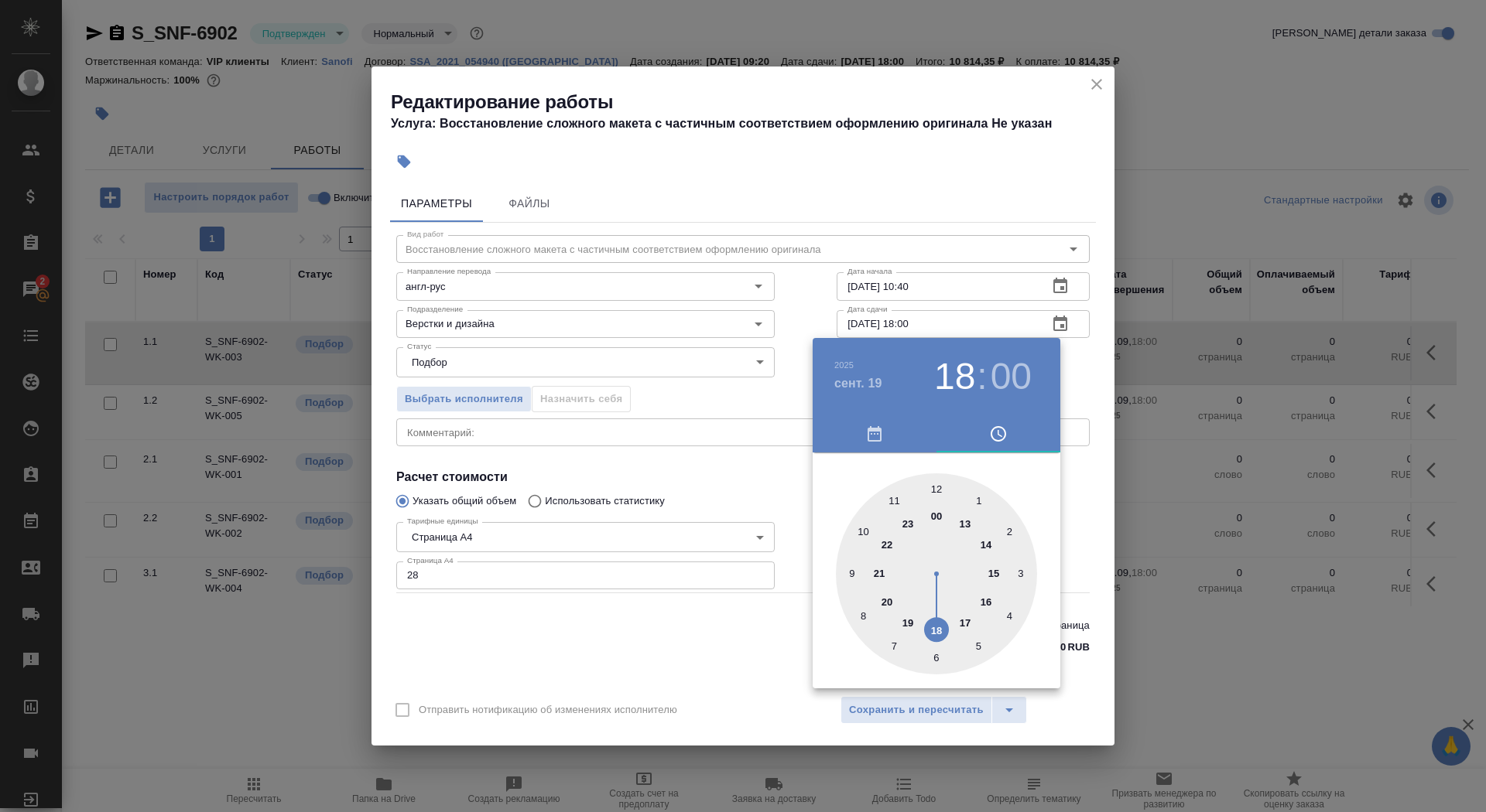
click at [864, 534] on div at bounding box center [936, 573] width 201 height 201
type input "19.09.2025 10:40"
click at [866, 614] on div at bounding box center [936, 573] width 201 height 201
click at [762, 634] on div at bounding box center [743, 406] width 1486 height 812
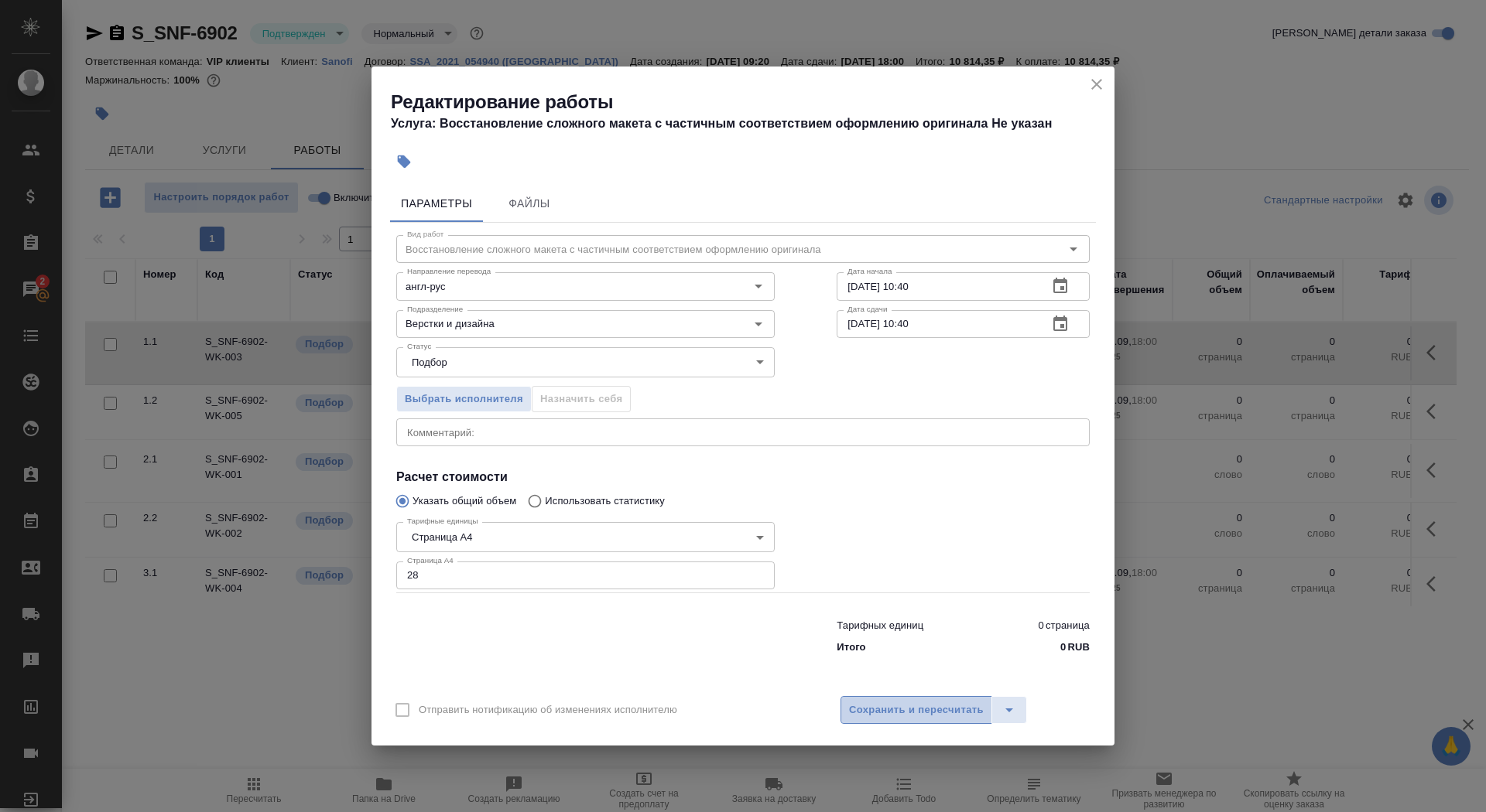
click at [924, 703] on span "Сохранить и пересчитать" at bounding box center [916, 711] width 134 height 18
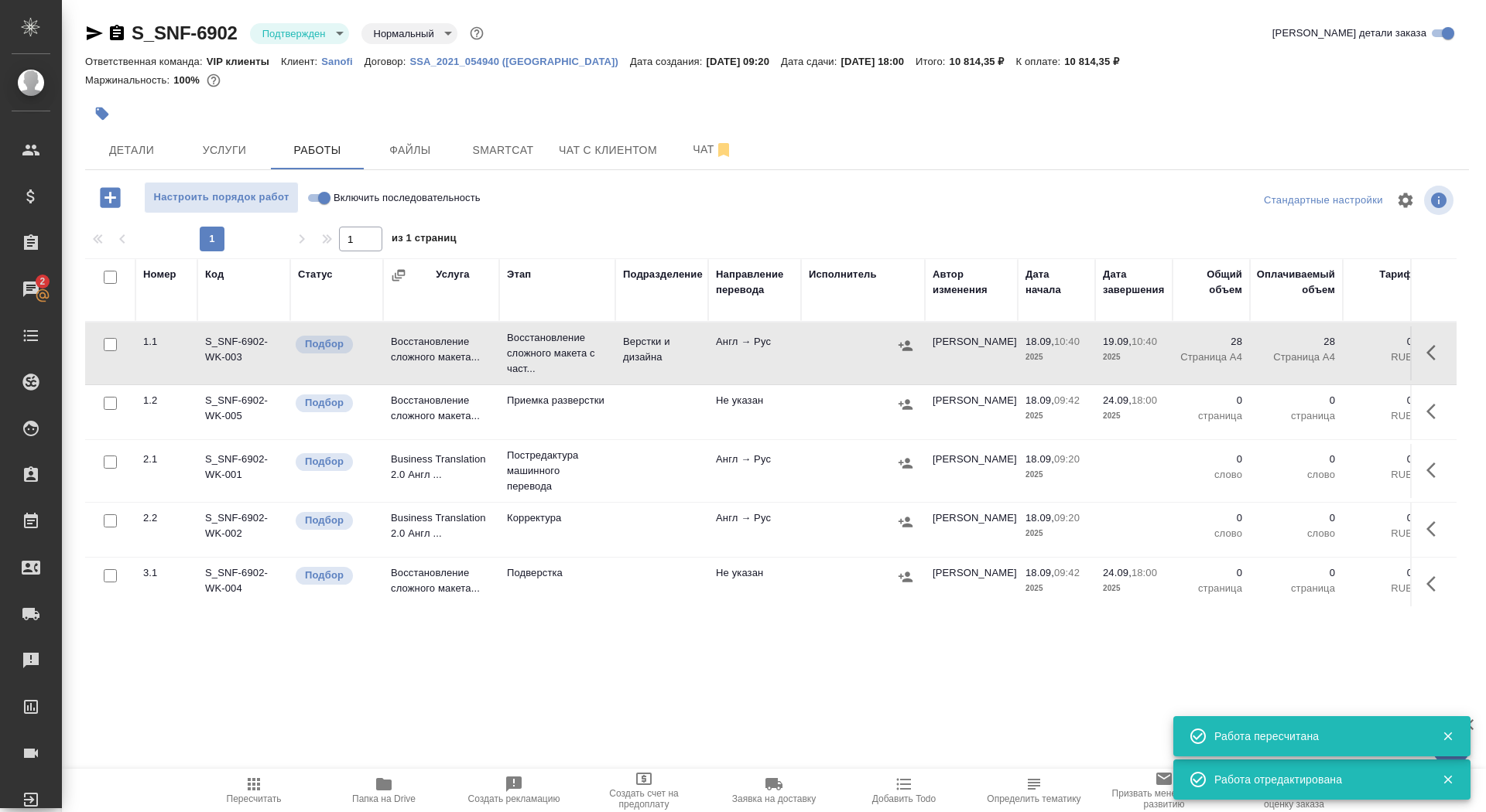
click at [112, 115] on button "button" at bounding box center [102, 114] width 34 height 34
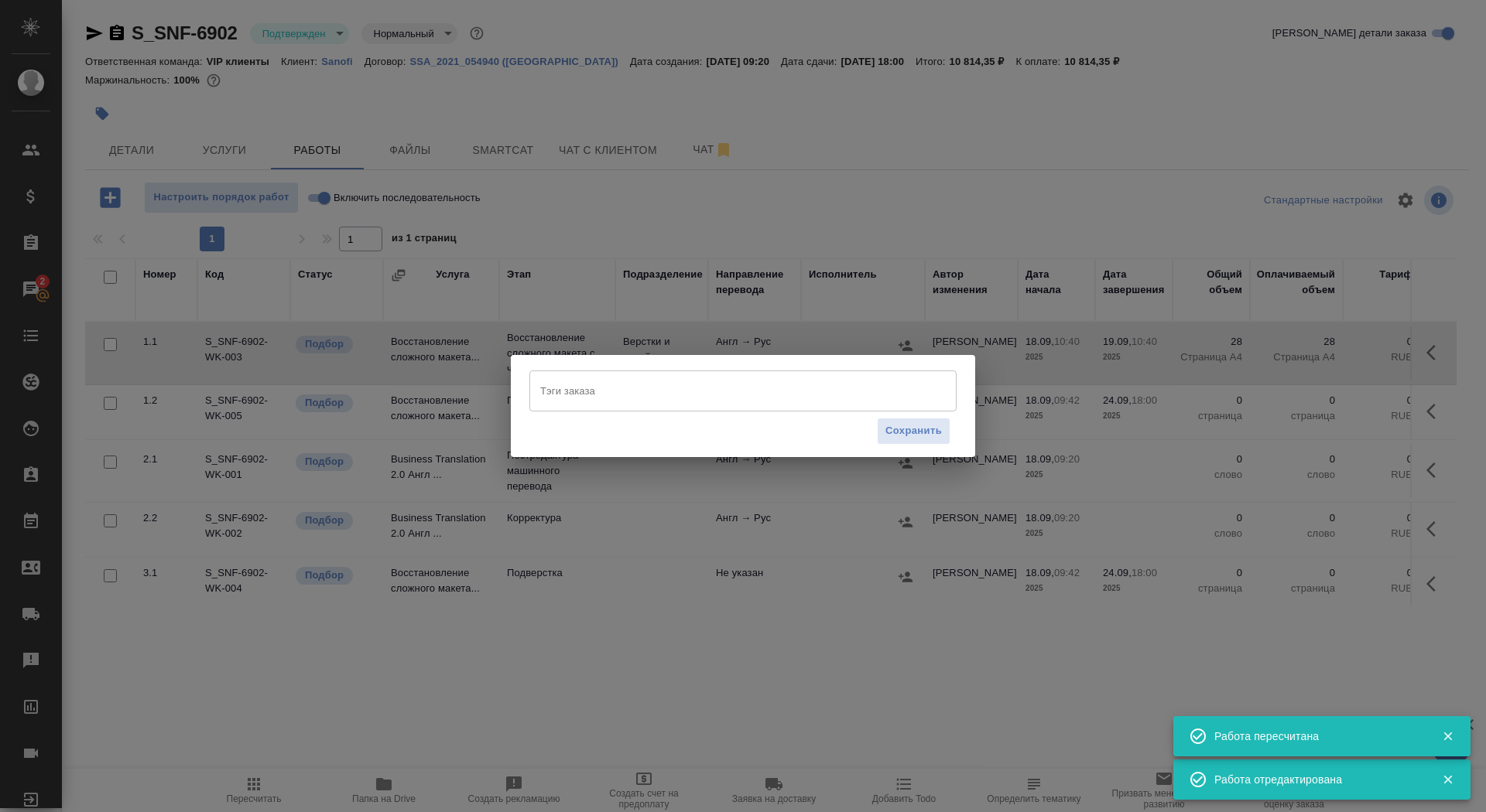
click at [668, 379] on input "Тэги заказа" at bounding box center [729, 390] width 384 height 26
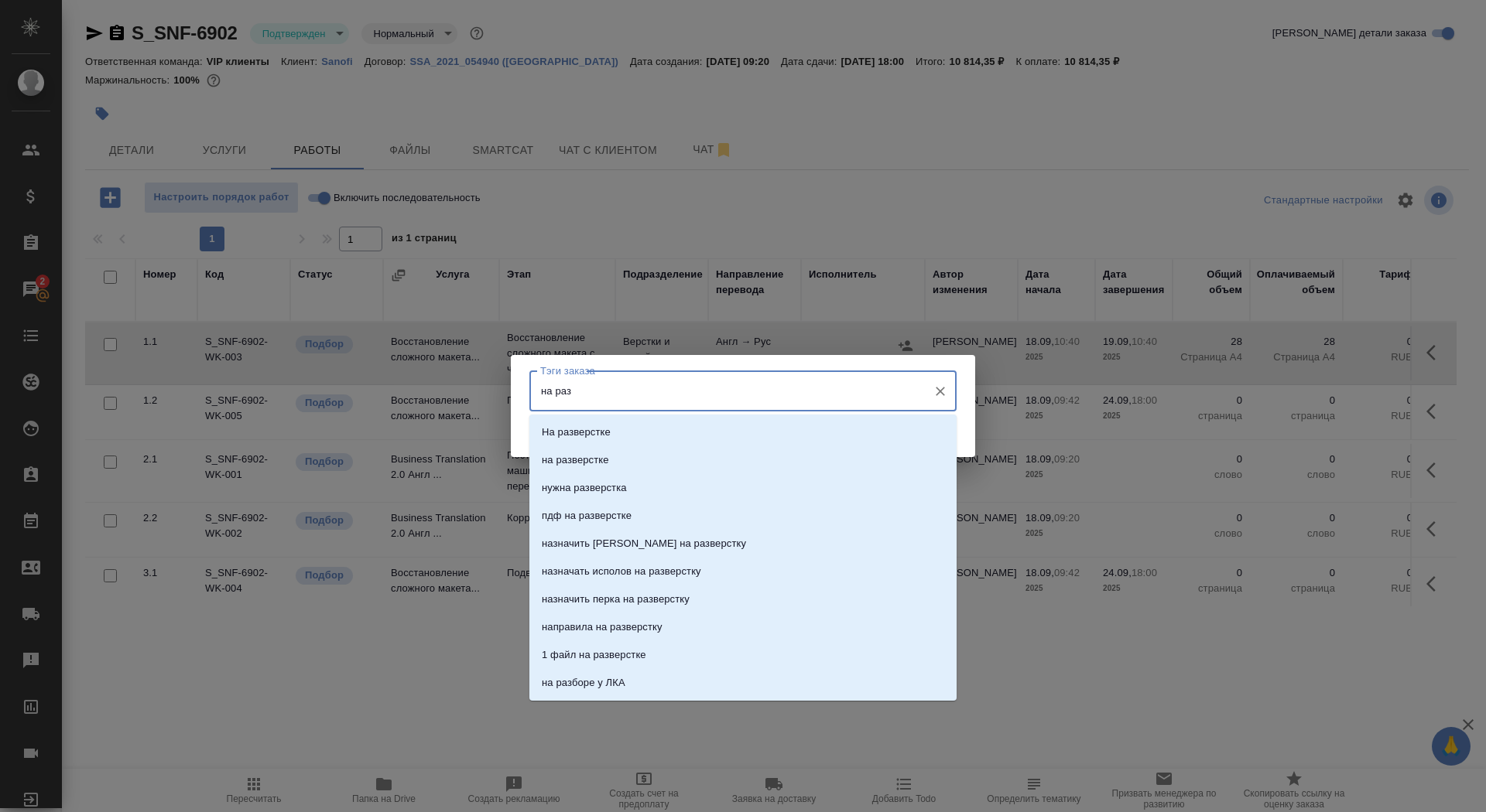
type input "на разв"
click at [670, 451] on li "на разверстке" at bounding box center [743, 460] width 427 height 28
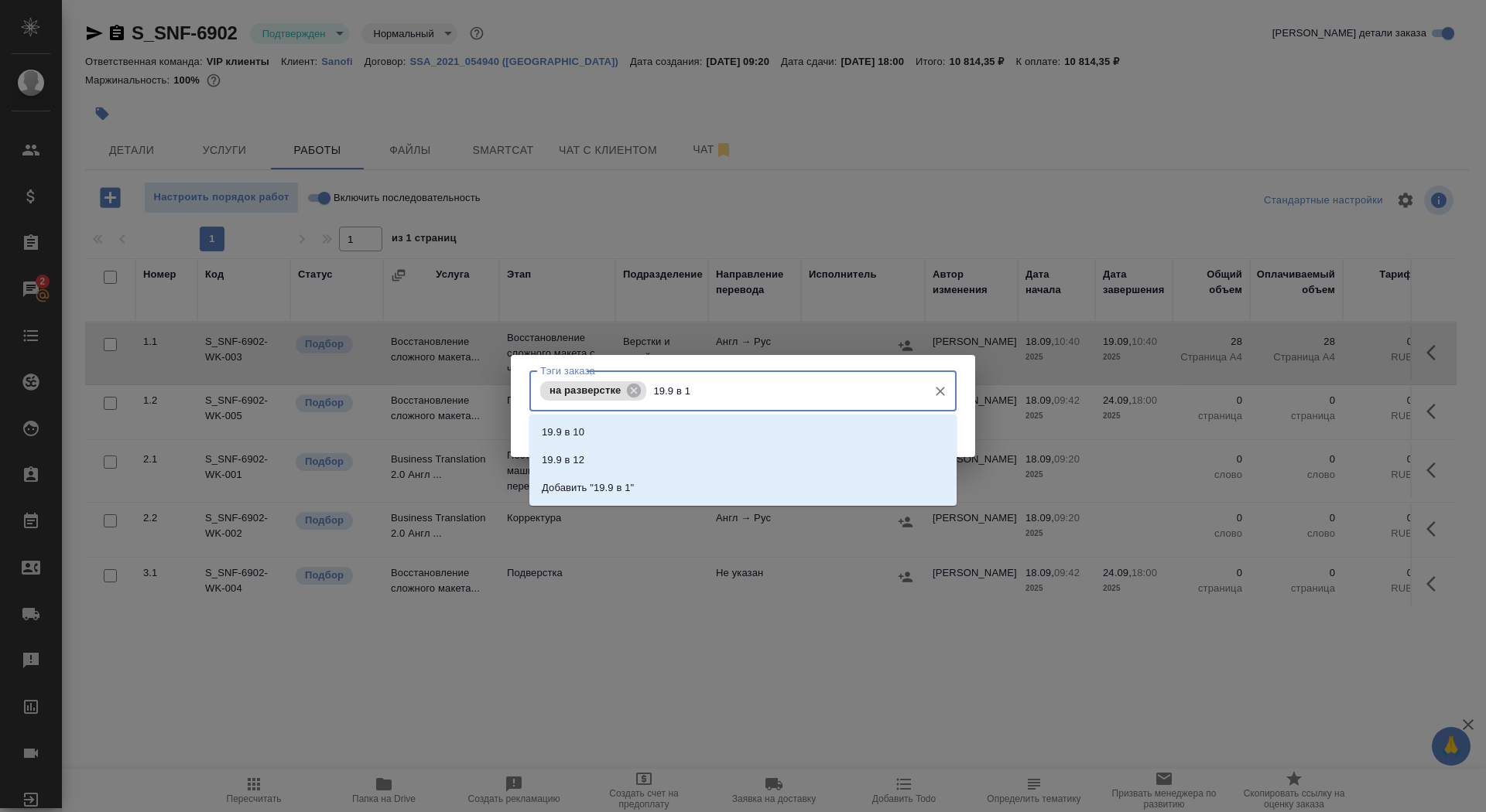
type input "19.9 в 10"
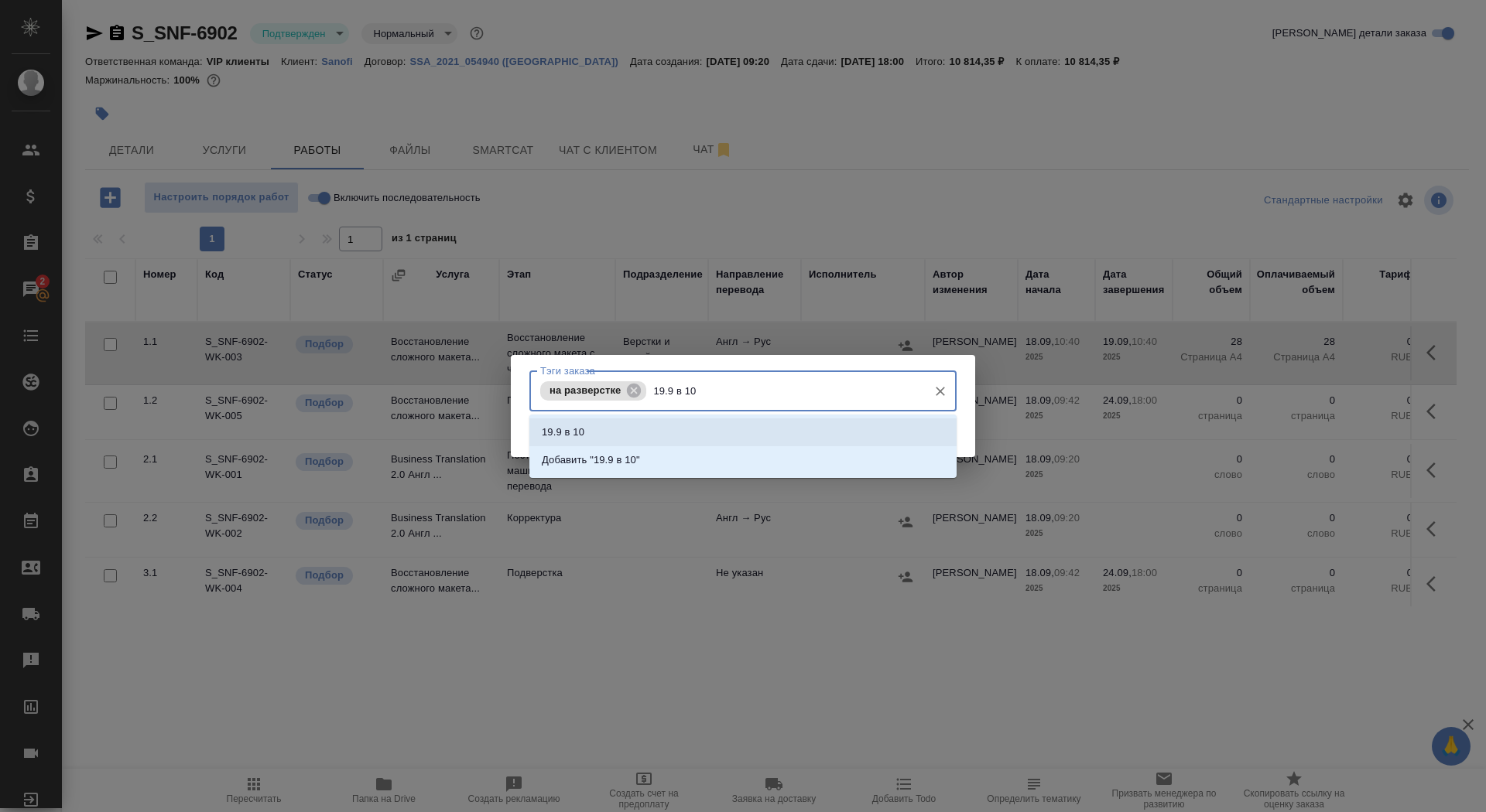
click at [727, 424] on li "19.9 в 10" at bounding box center [743, 432] width 427 height 28
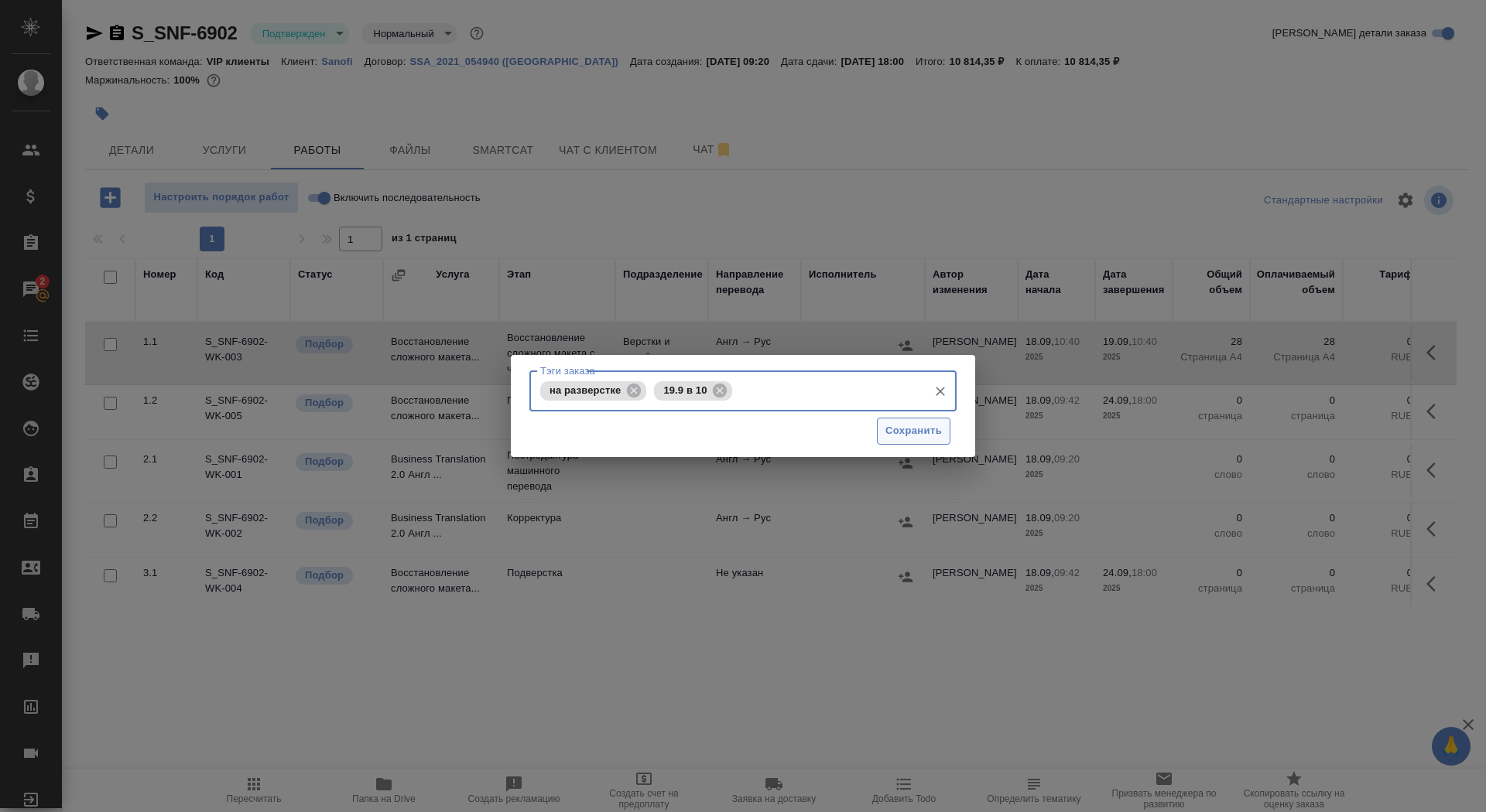
click at [922, 431] on span "Сохранить" at bounding box center [913, 432] width 57 height 18
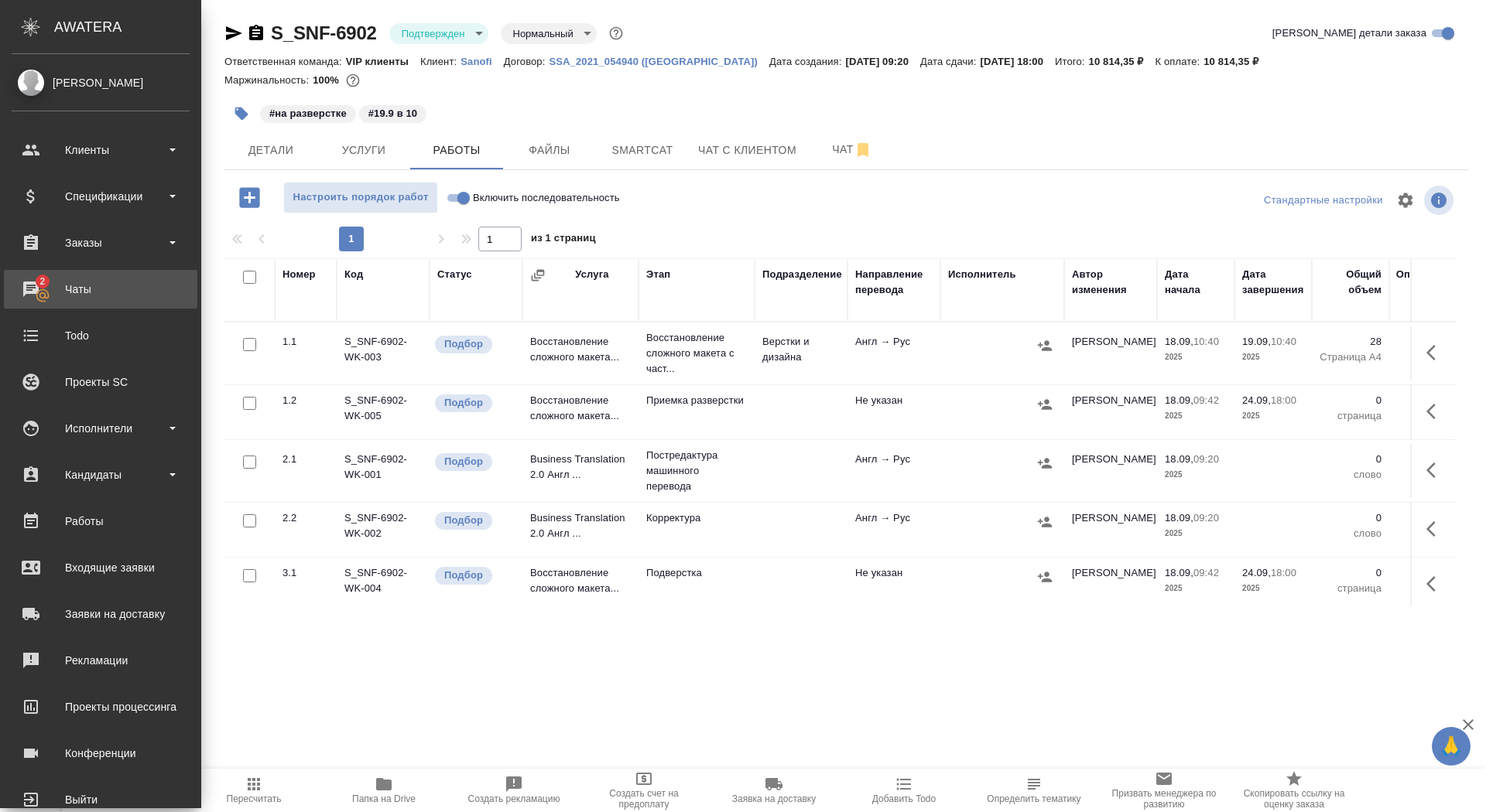
click at [26, 287] on div "Чаты" at bounding box center [100, 289] width 178 height 23
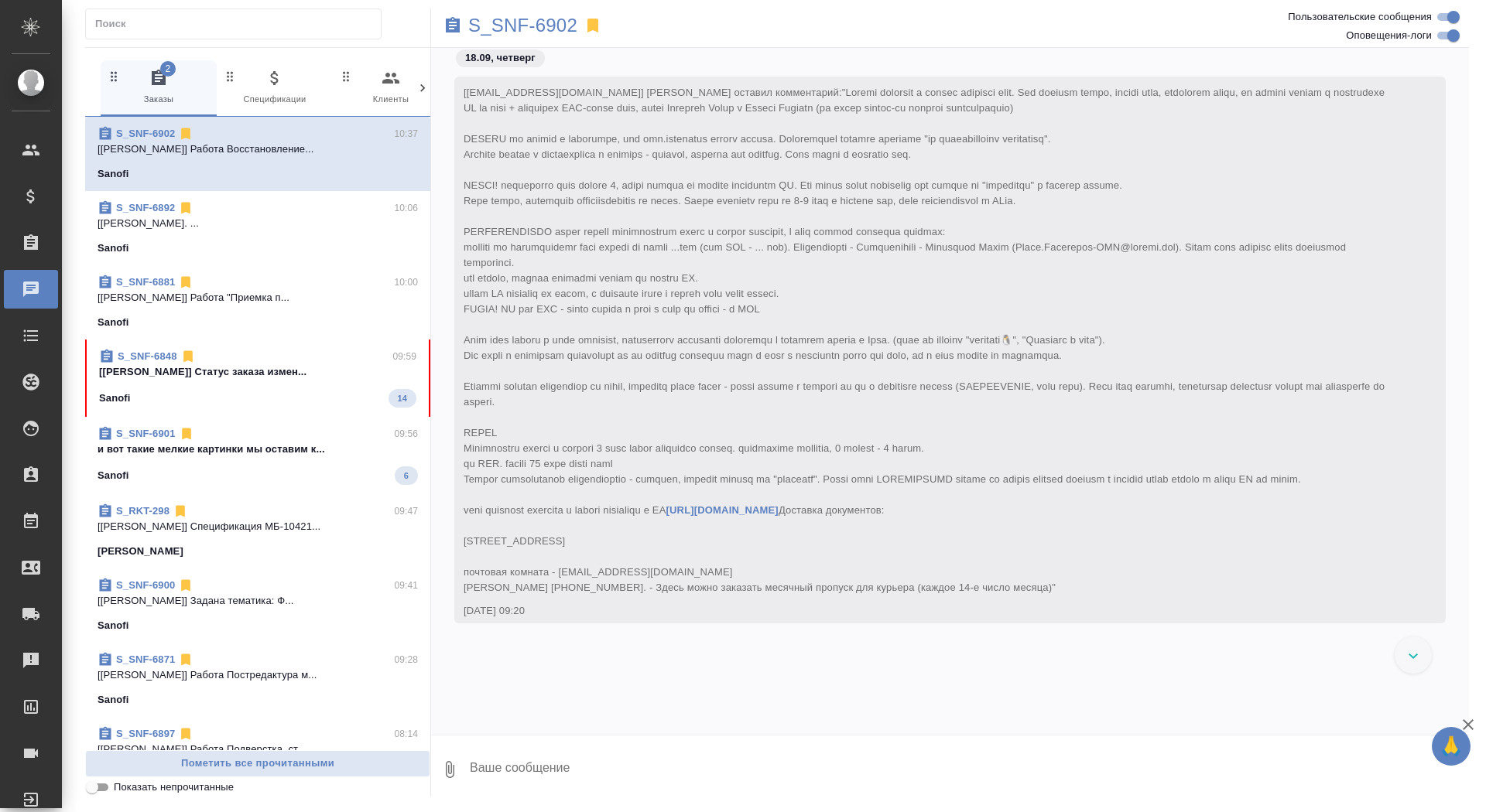
scroll to position [7856, 0]
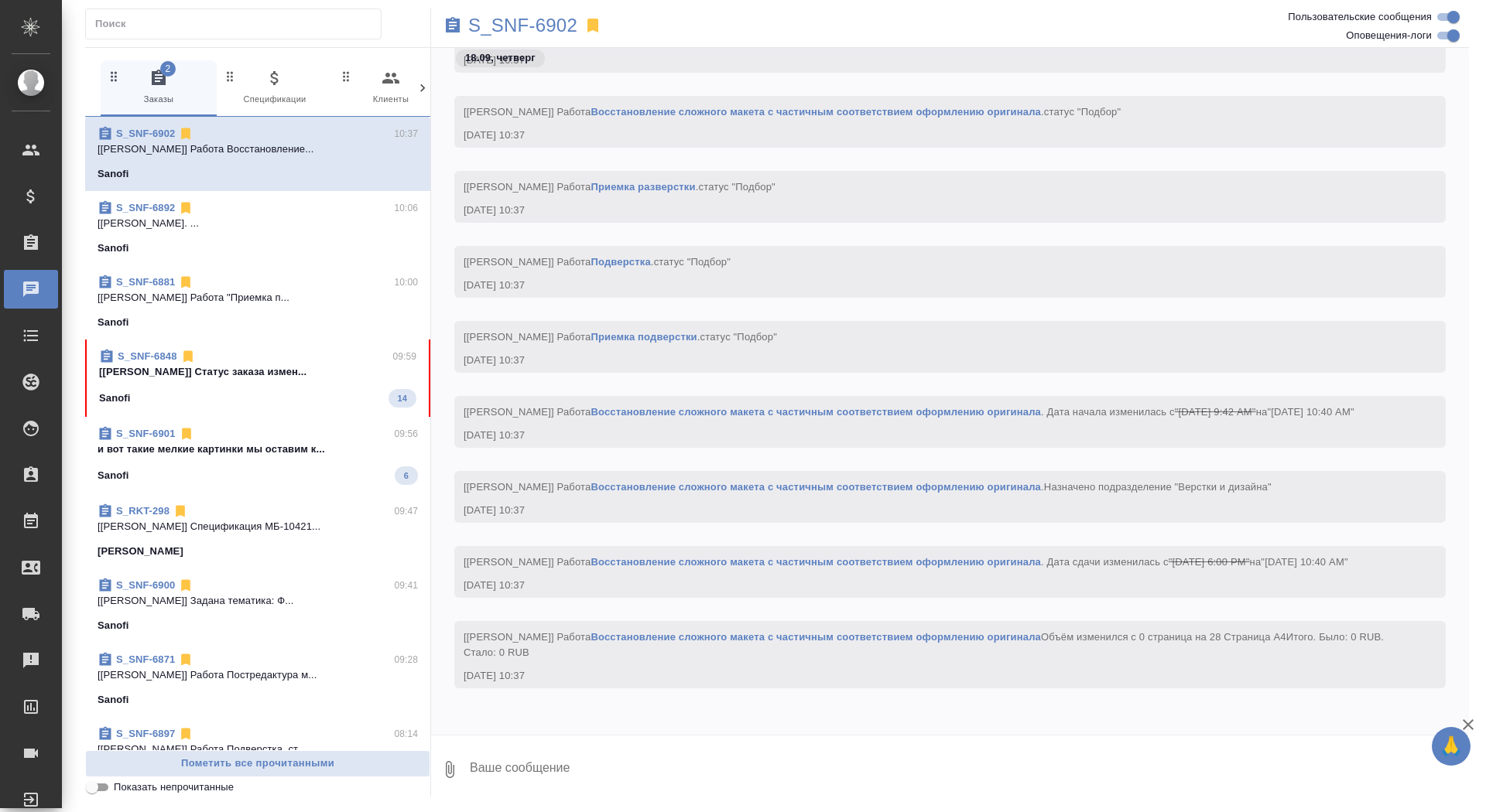
click at [276, 389] on div "Sanofi 14" at bounding box center [258, 398] width 317 height 19
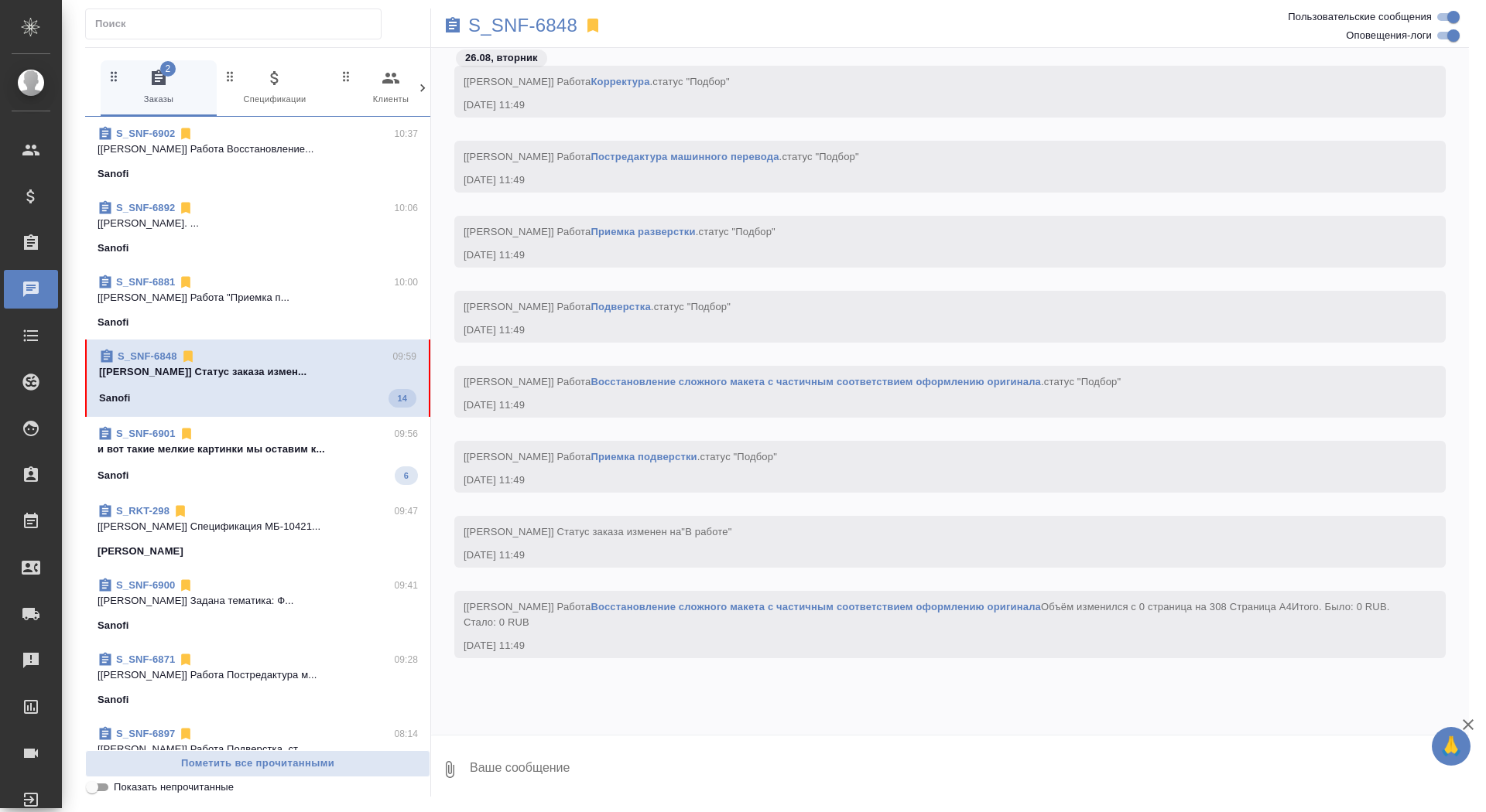
scroll to position [88165, 0]
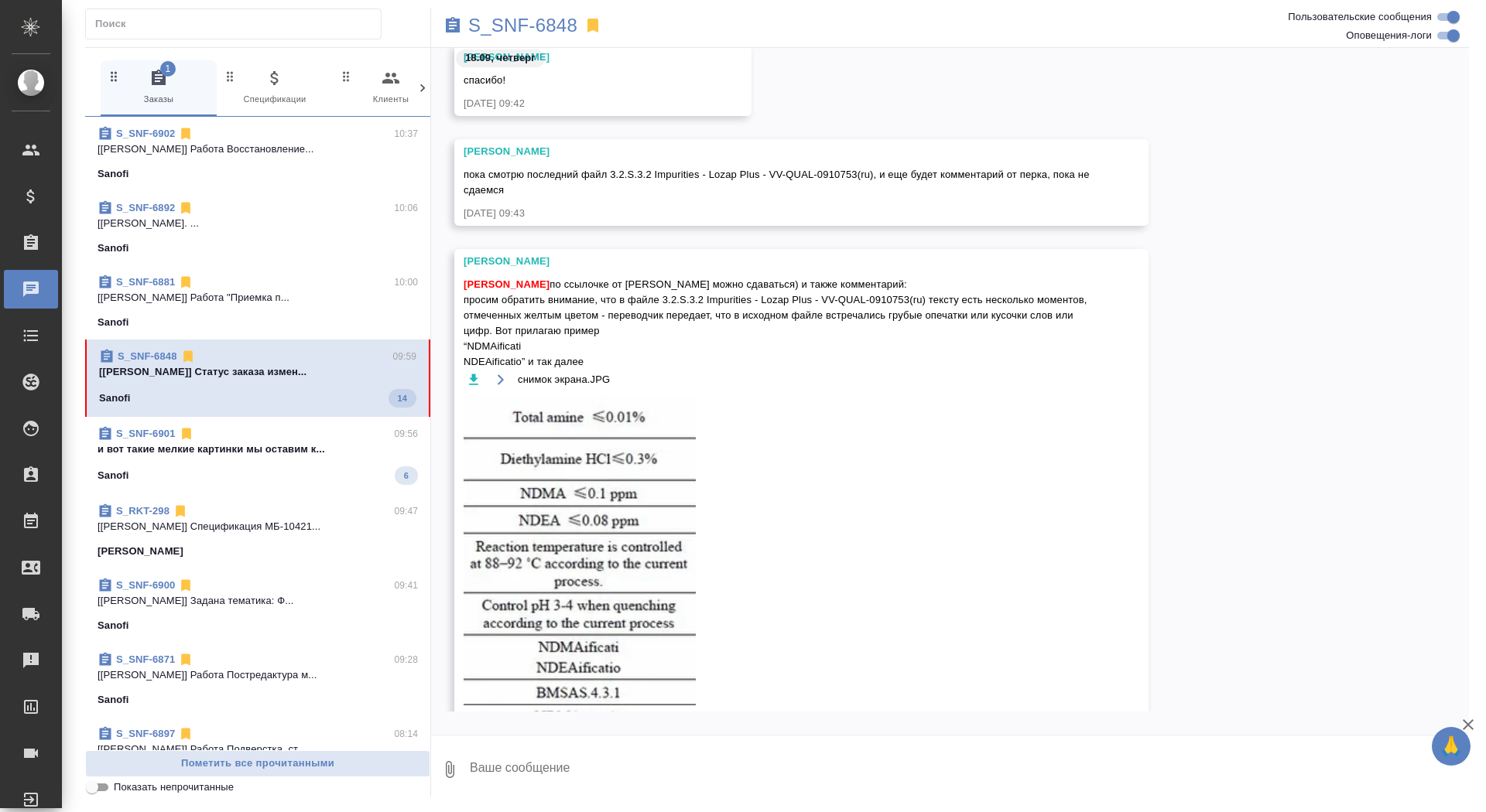
click at [602, 757] on textarea at bounding box center [968, 770] width 1001 height 52
type textarea "забрала, спасибо"
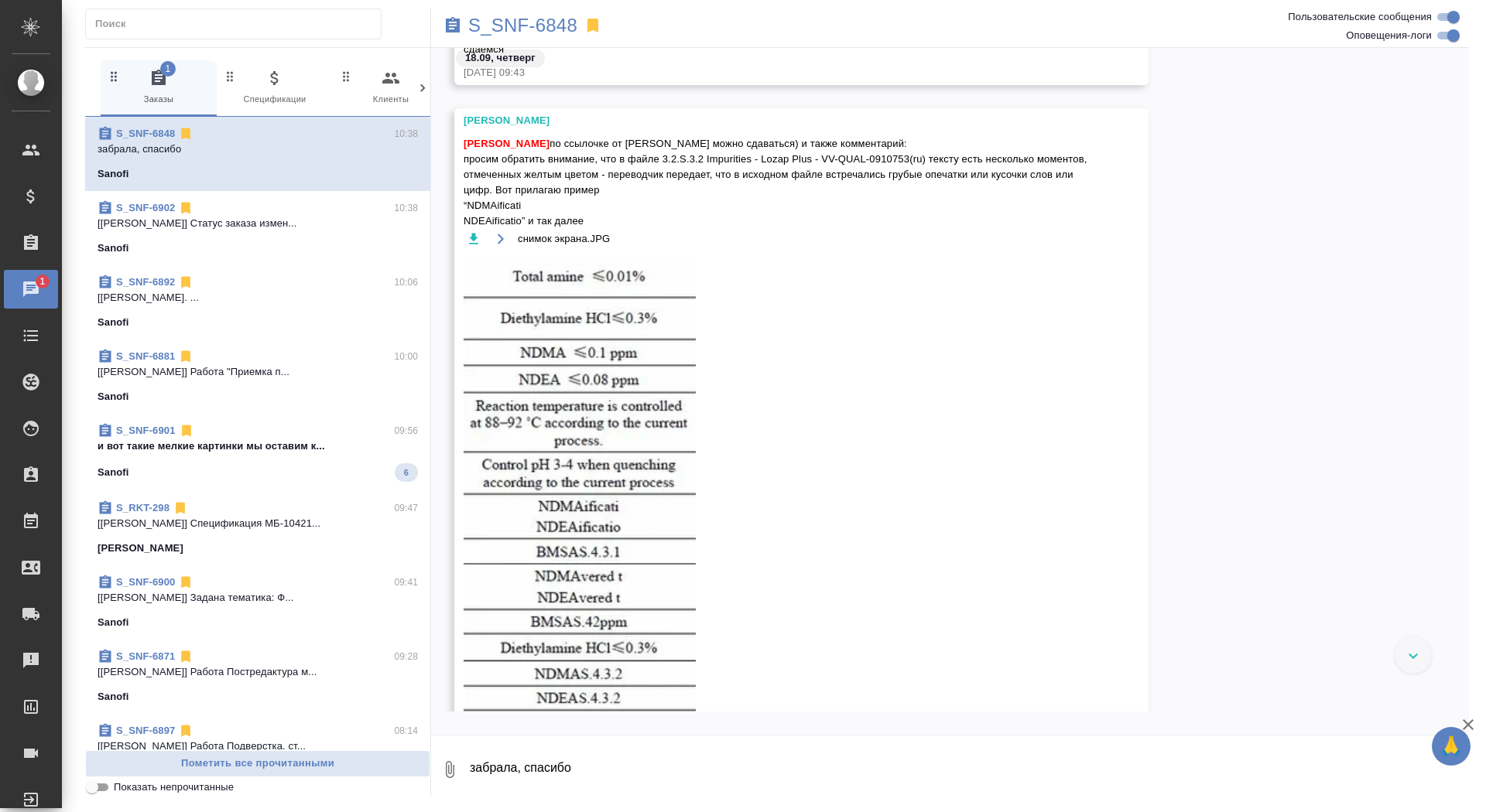
scroll to position [88240, 0]
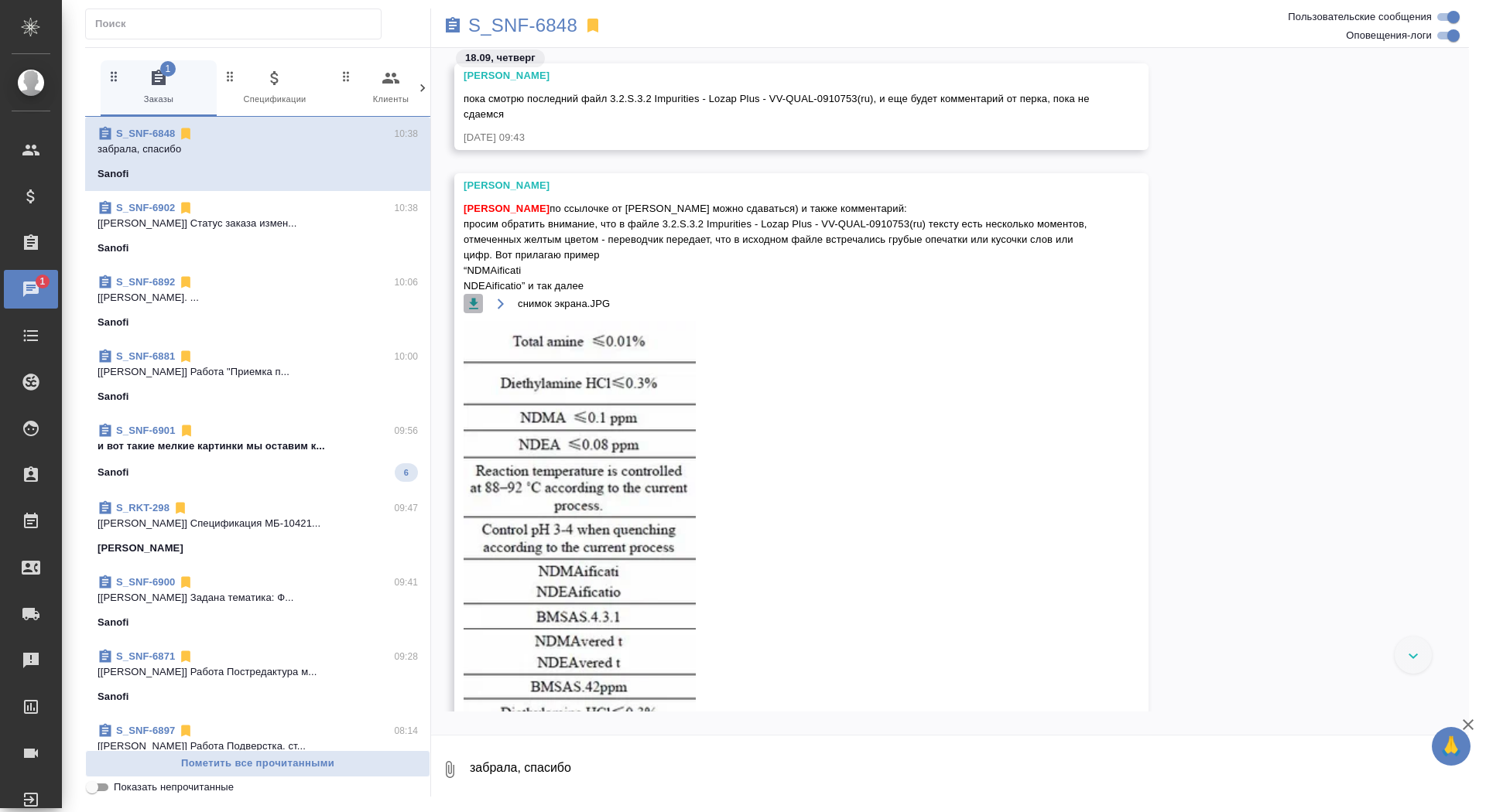
click at [475, 299] on icon "button" at bounding box center [473, 304] width 15 height 15
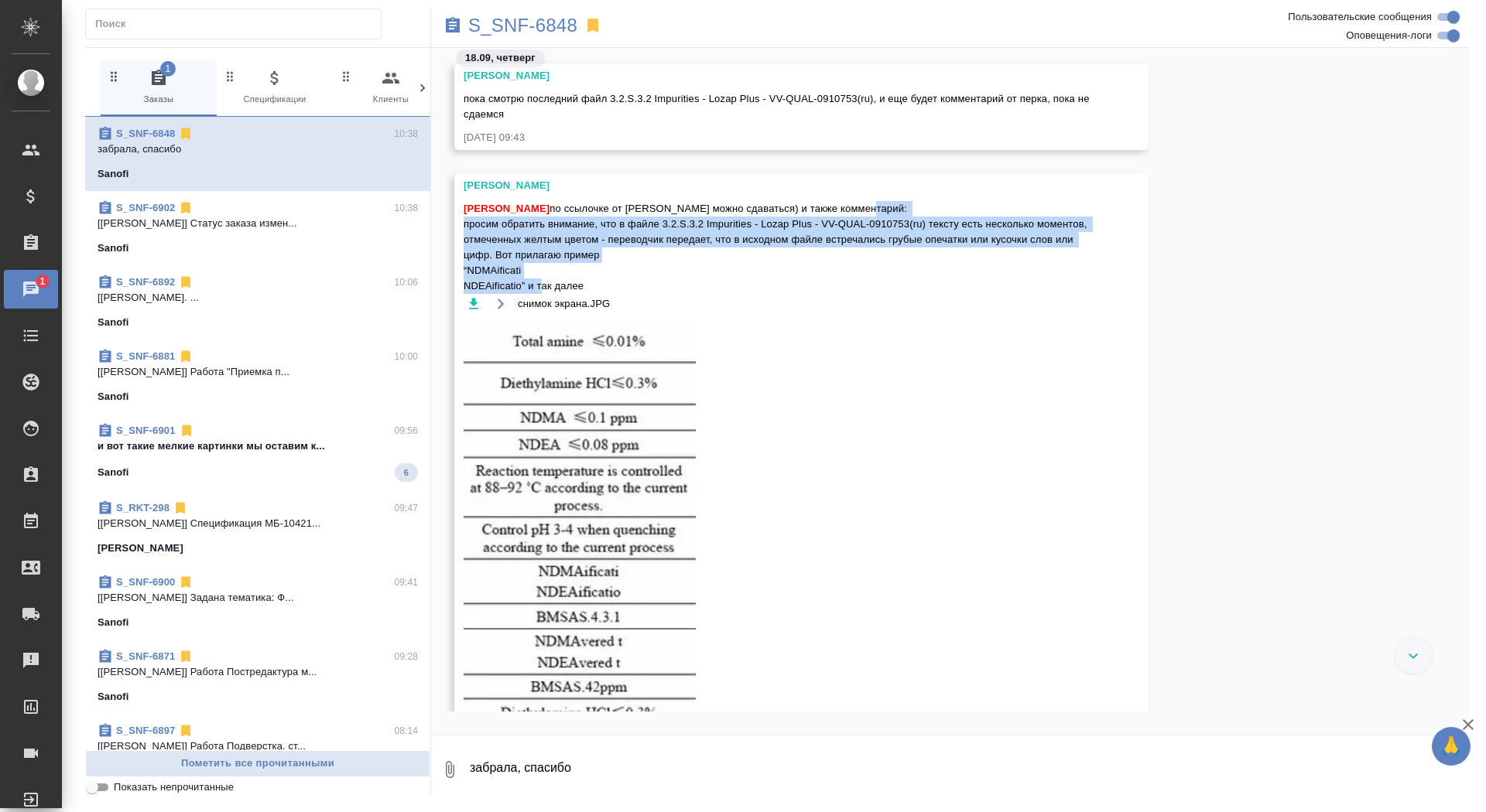
drag, startPoint x: 464, startPoint y: 224, endPoint x: 587, endPoint y: 287, distance: 138.2
click at [587, 287] on span "Сайдашева Диляра по ссылочке от Кати можно сдаваться) и также комментарий: прос…" at bounding box center [779, 247] width 631 height 93
copy span "просим обратить внимание, что в файле 3.2.S.3.2 Impurities - Lozap Plus - VV-QU…"
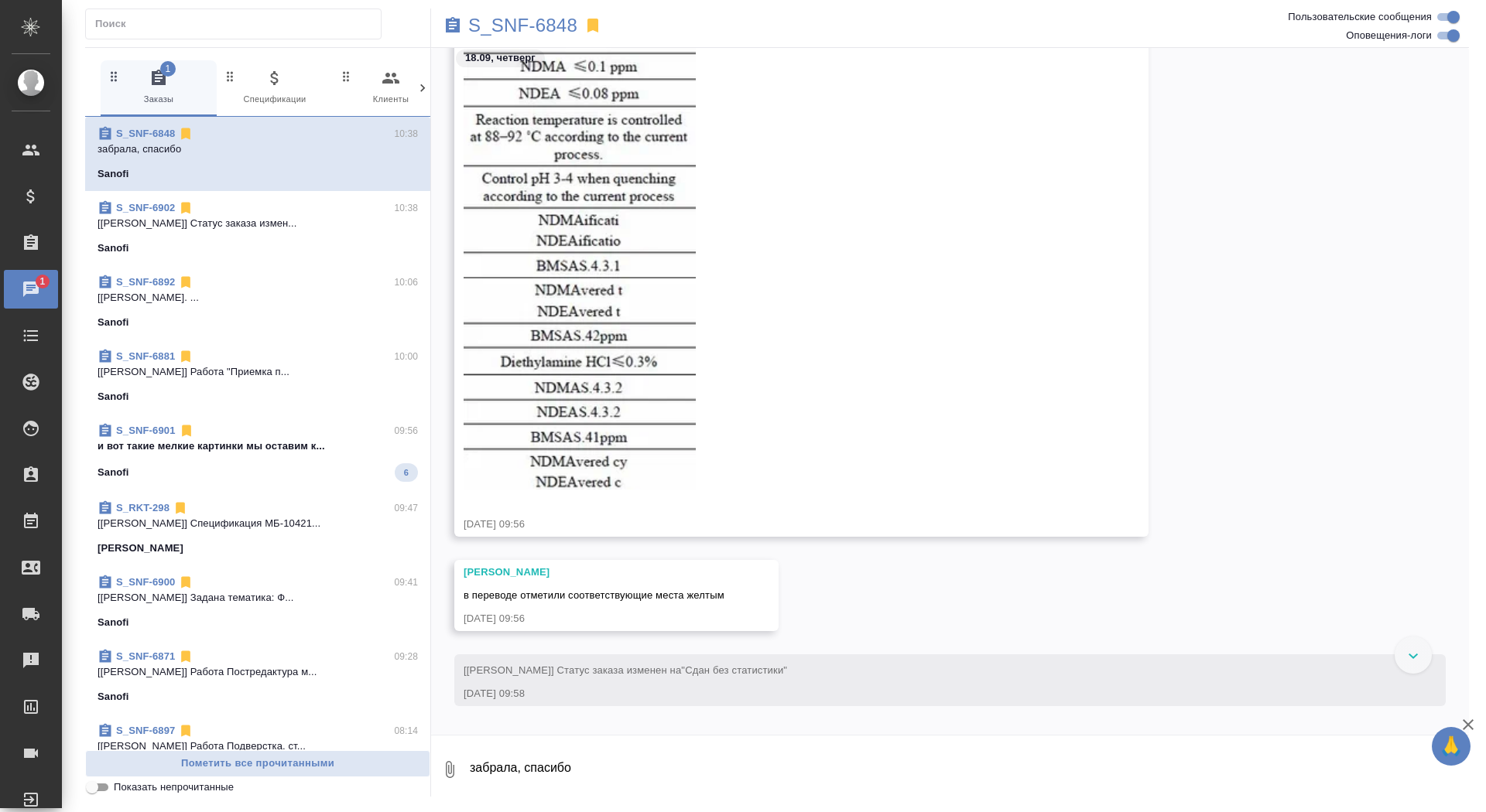
scroll to position [86232, 0]
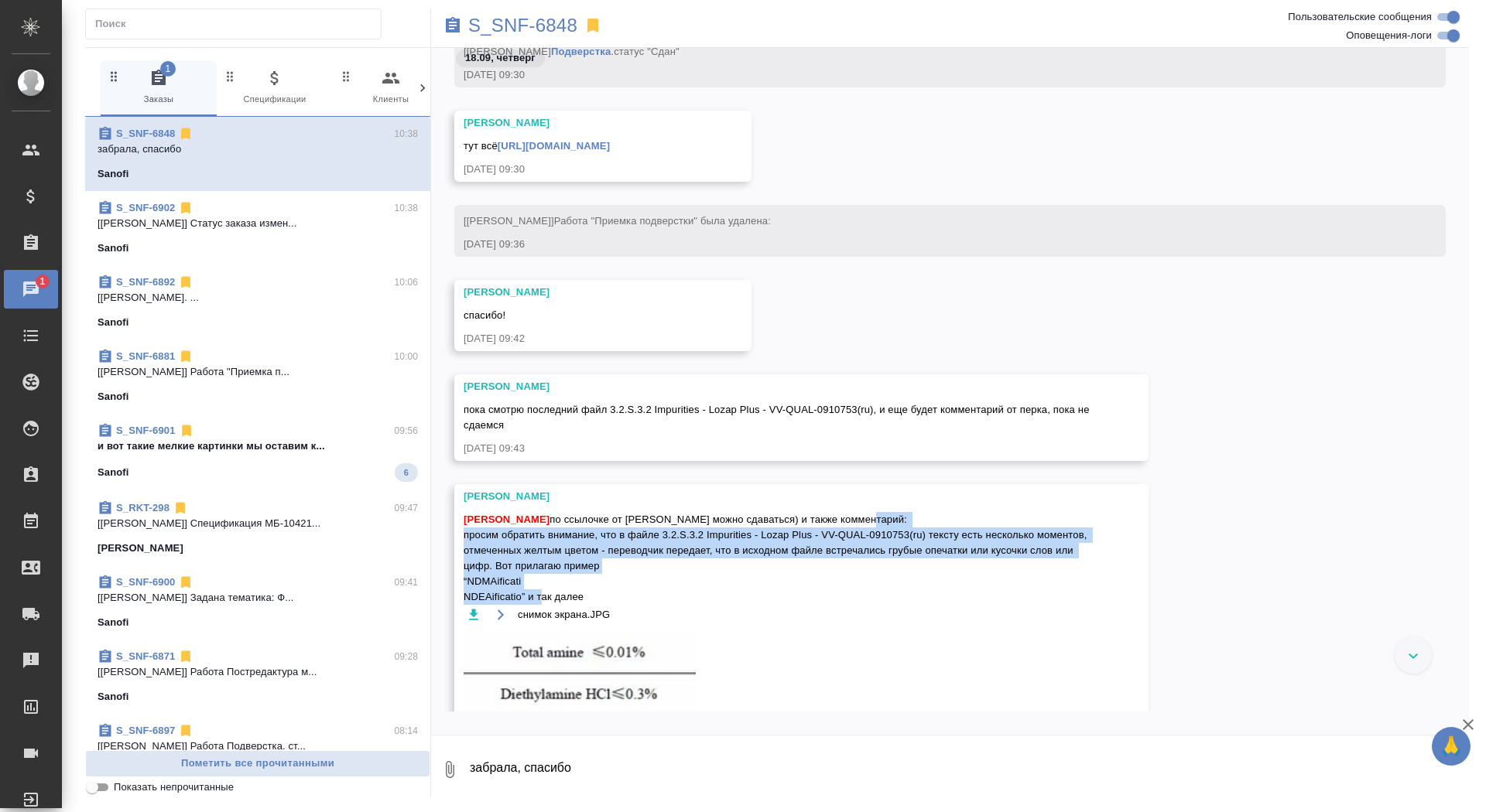
click at [610, 146] on link "https://drive.awatera.com/apps/files/files/10200085?dir=/Shares/Sanofi/Orders/S…" at bounding box center [554, 145] width 112 height 12
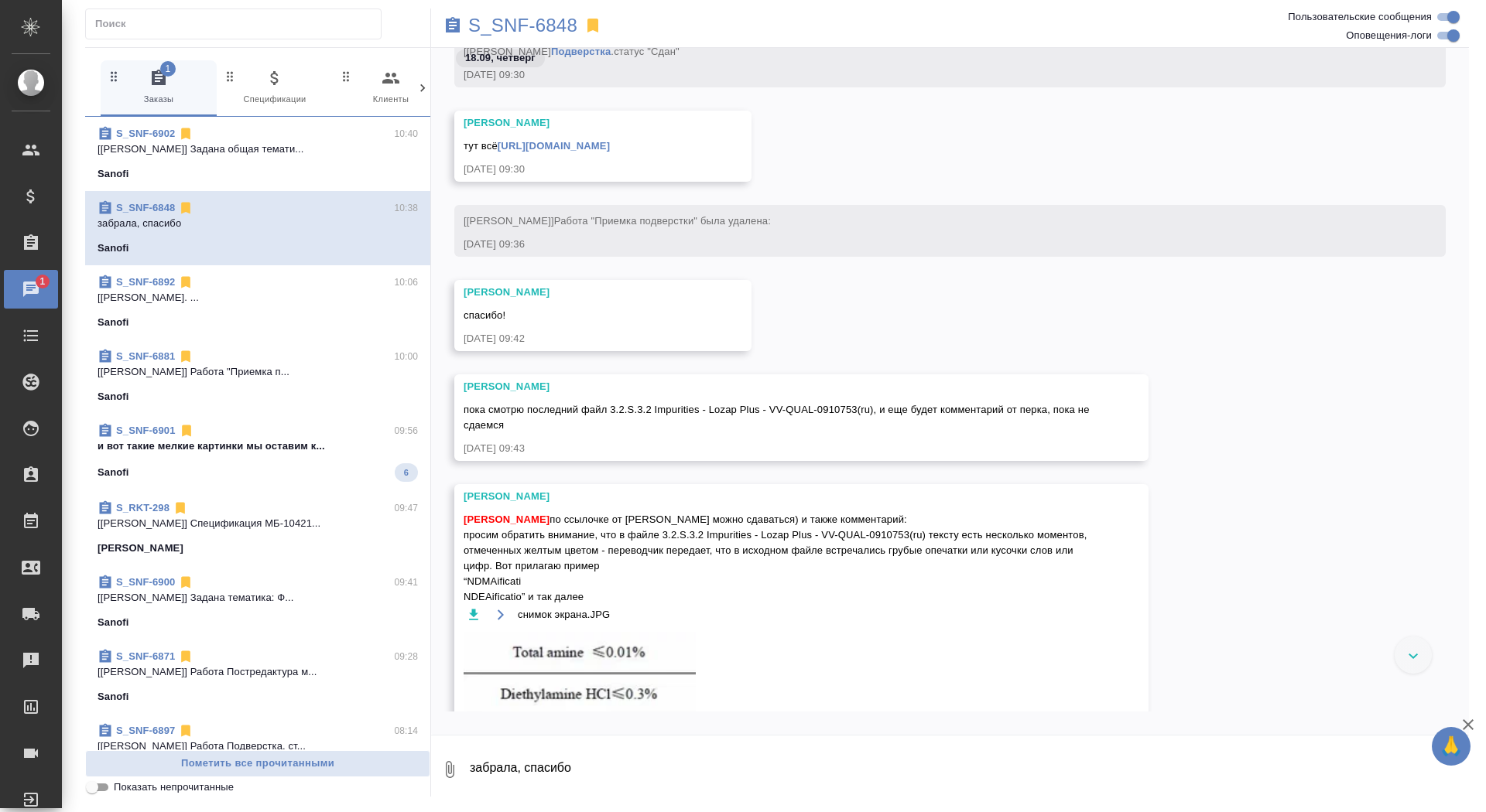
click at [526, 14] on div "S_SNF-6848" at bounding box center [776, 25] width 692 height 34
click at [527, 27] on p "S_SNF-6848" at bounding box center [522, 25] width 109 height 15
click at [320, 446] on p "и вот такие мелкие картинки мы оставим к..." at bounding box center [257, 446] width 320 height 15
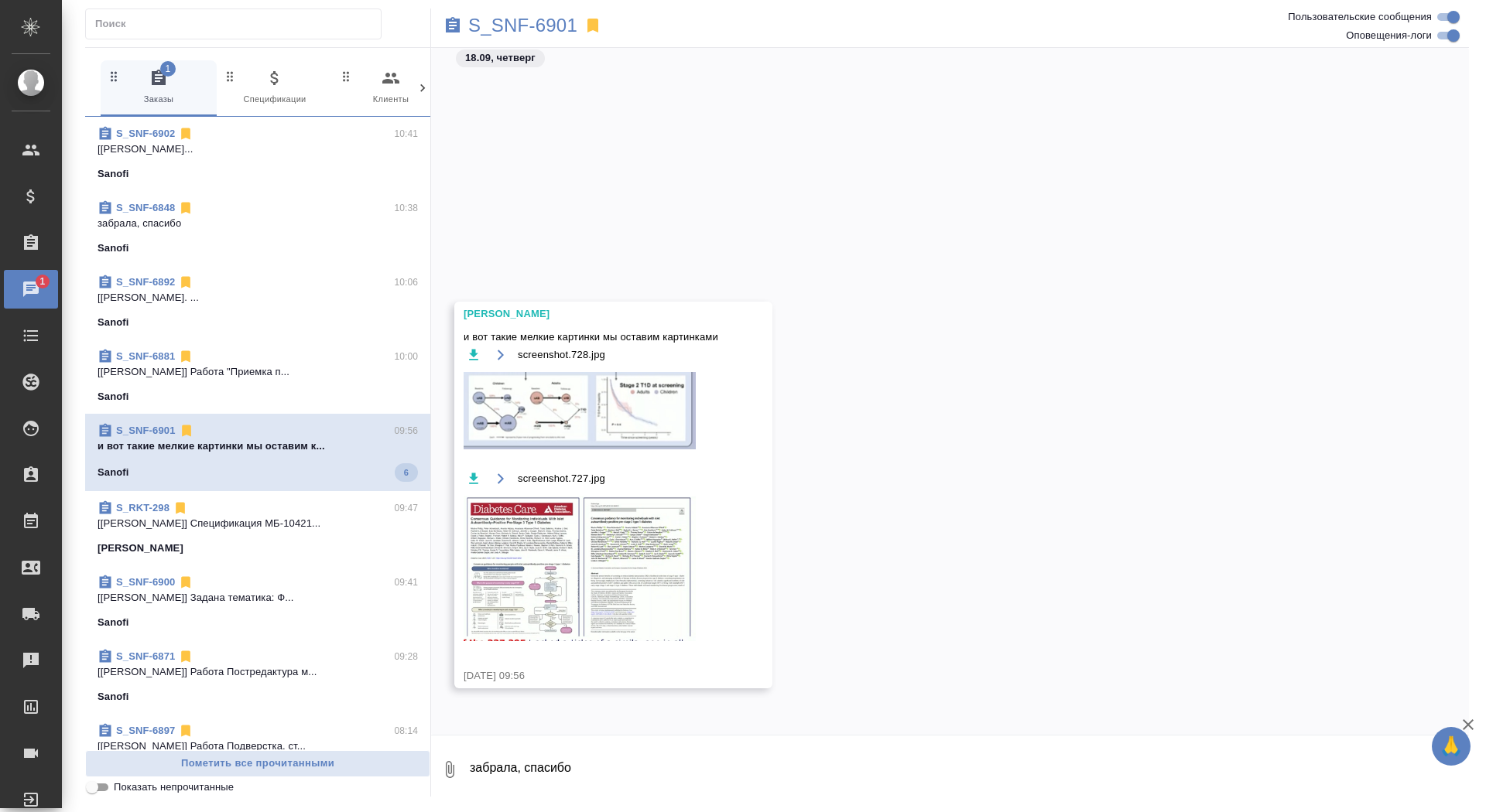
scroll to position [1336, 0]
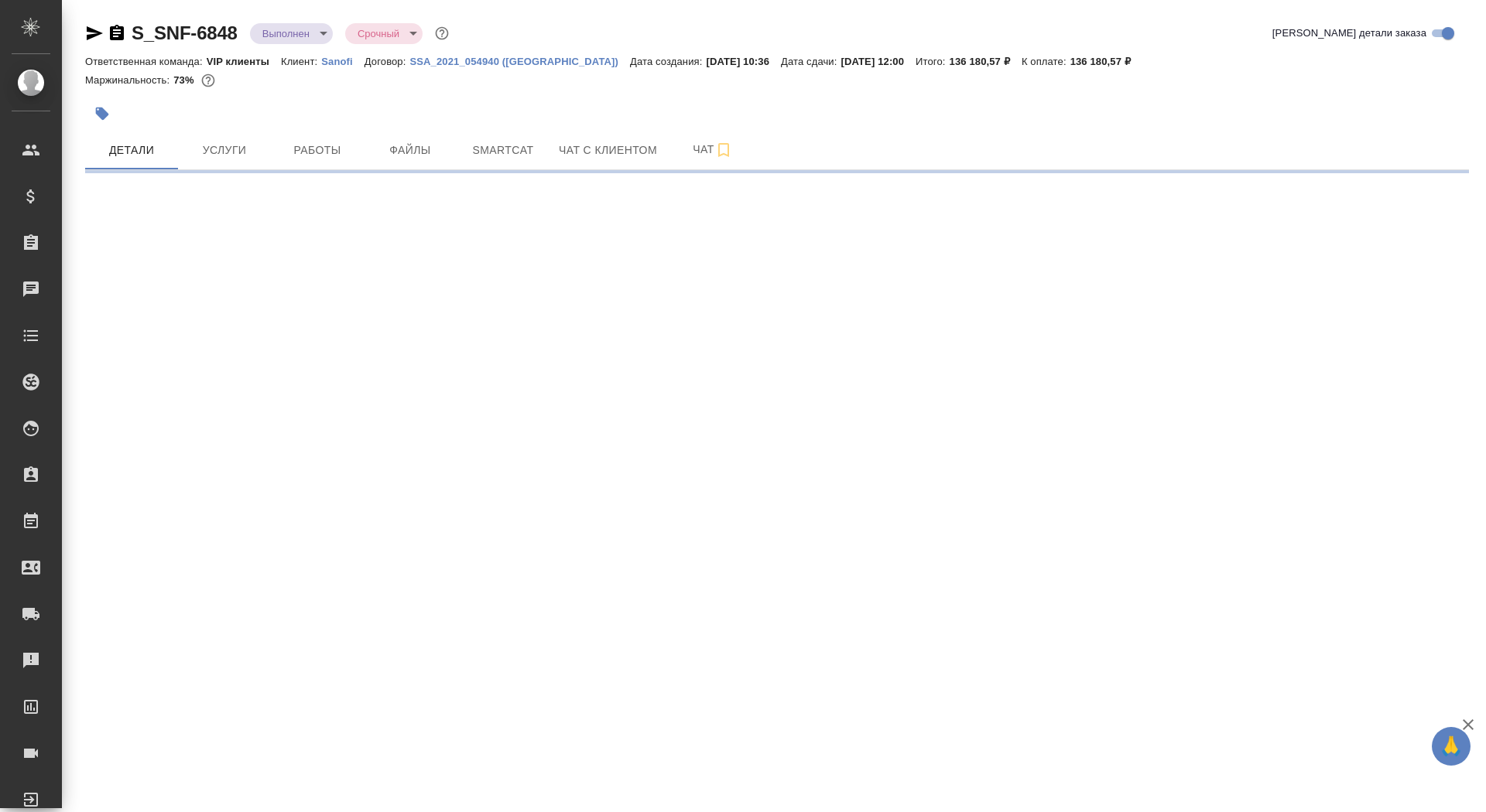
select select "RU"
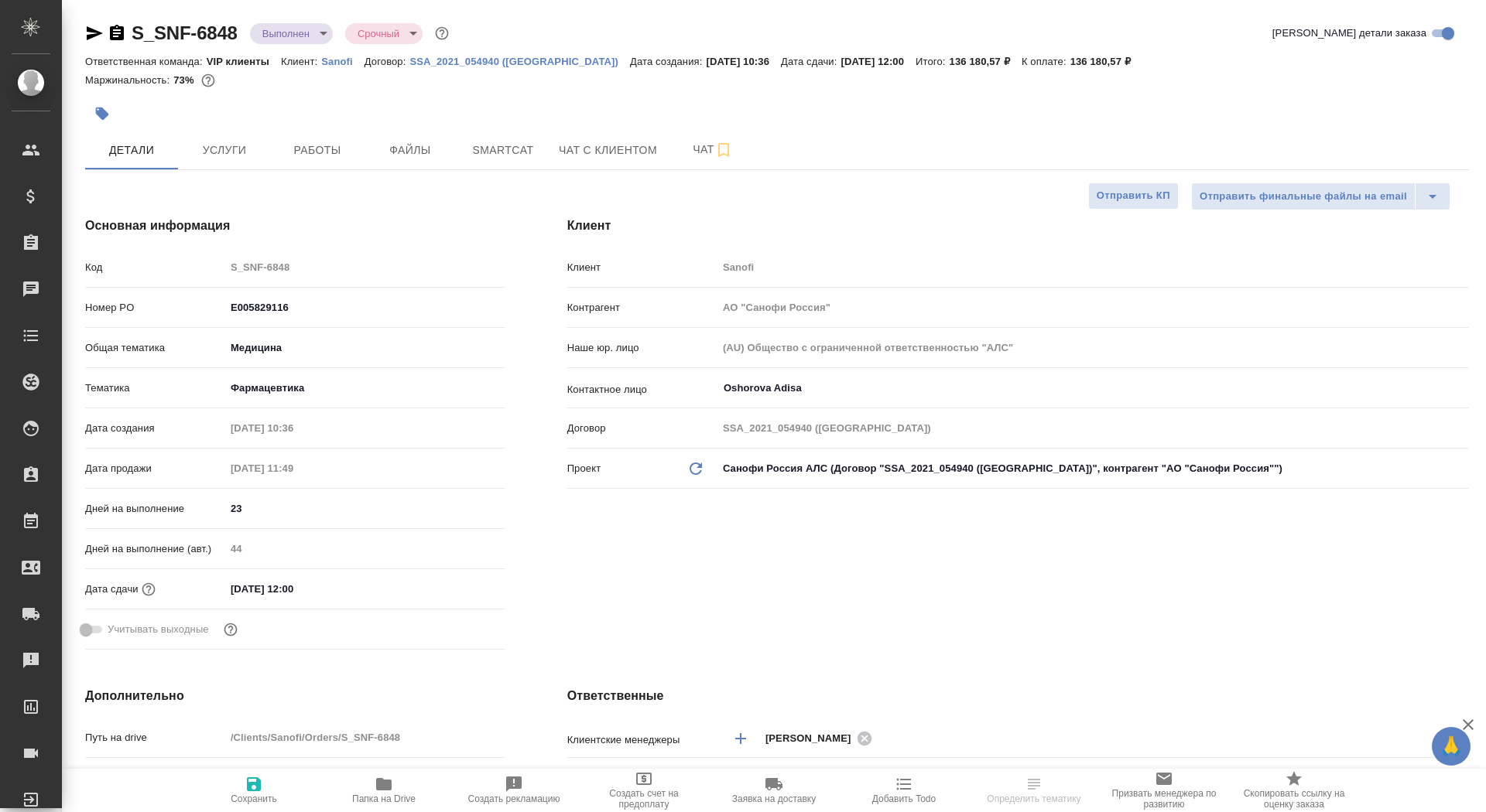
type textarea "x"
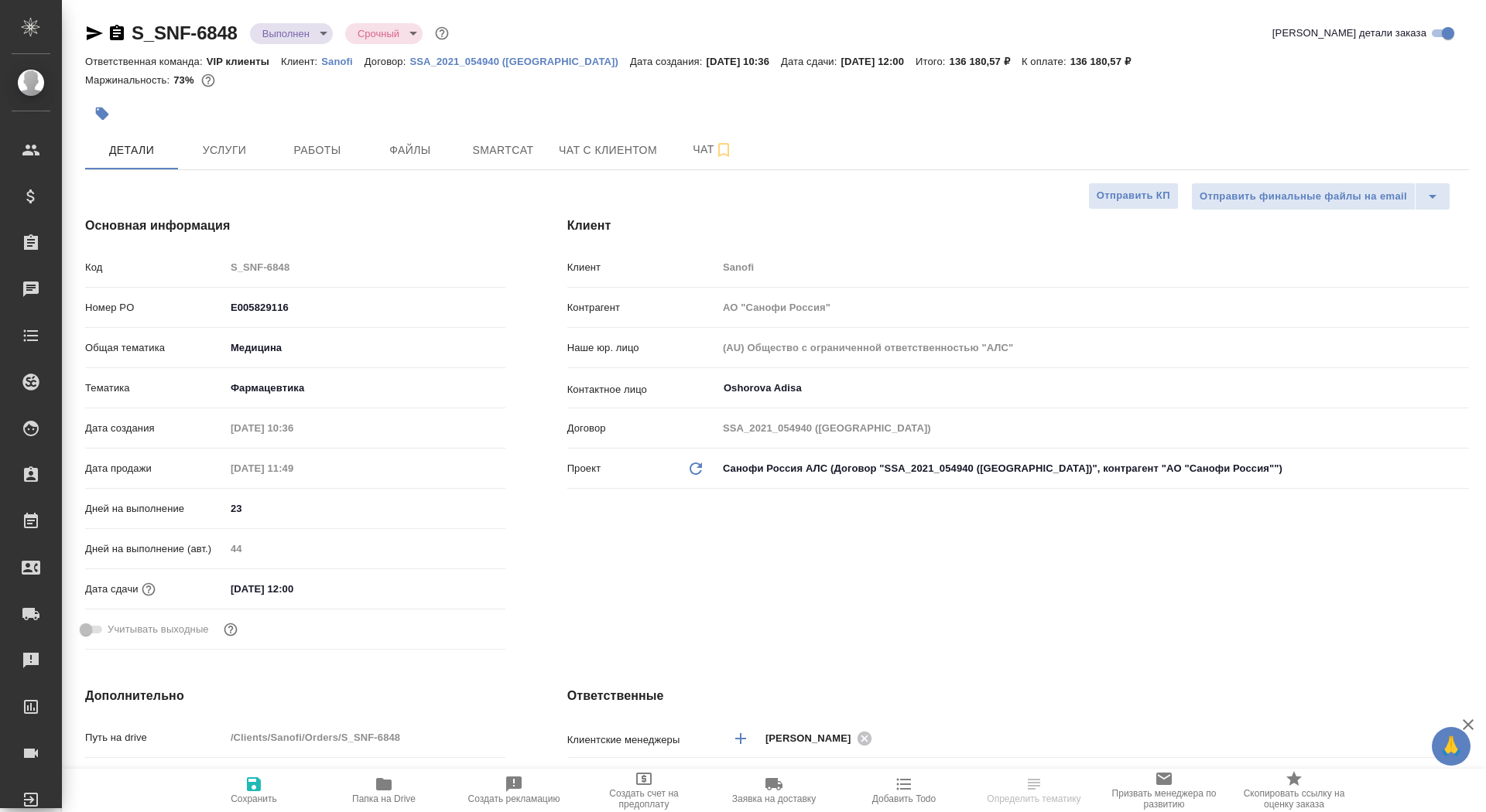
type textarea "x"
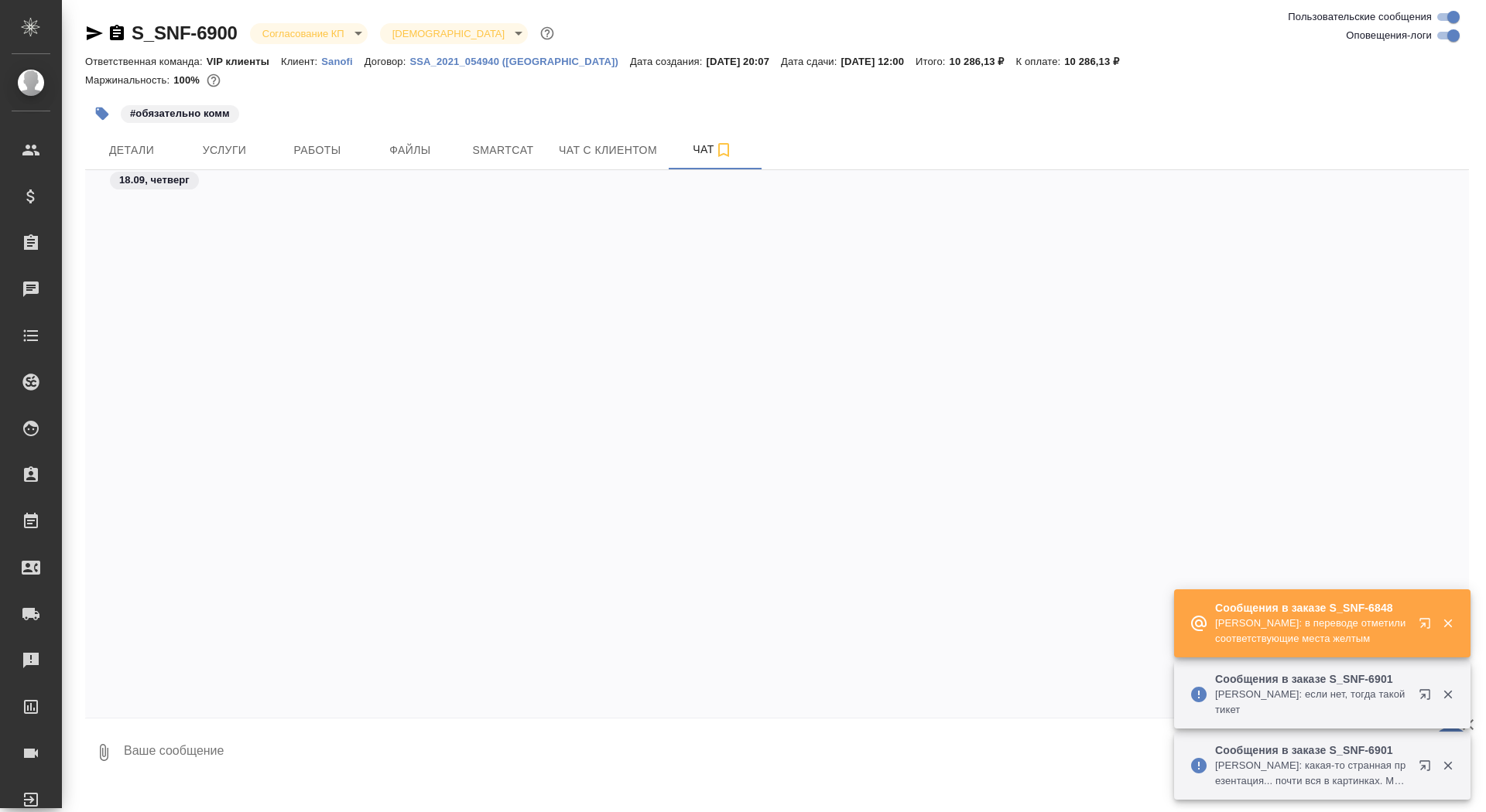
scroll to position [3919, 0]
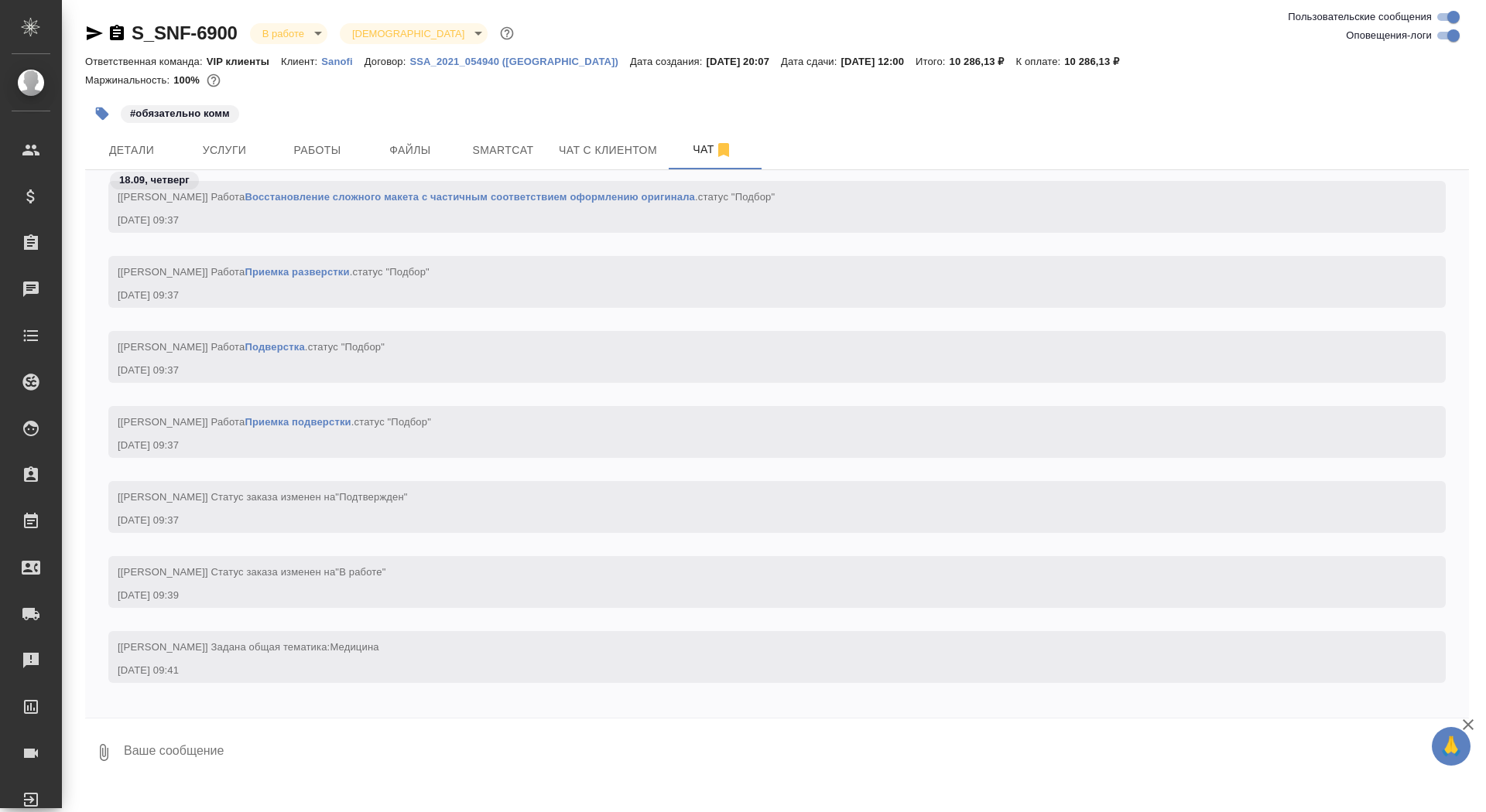
scroll to position [1814, 0]
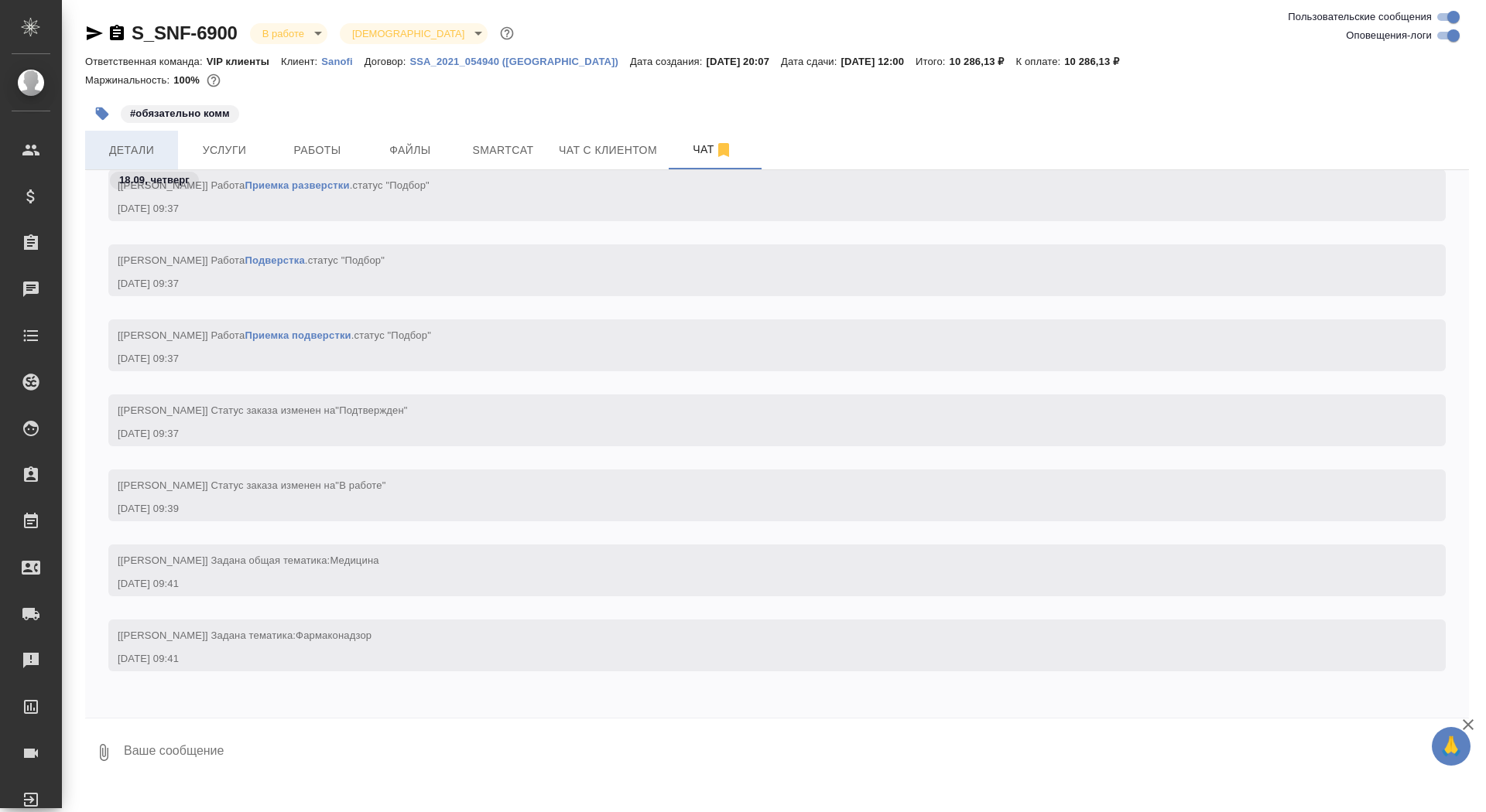
click at [130, 150] on span "Детали" at bounding box center [132, 150] width 74 height 19
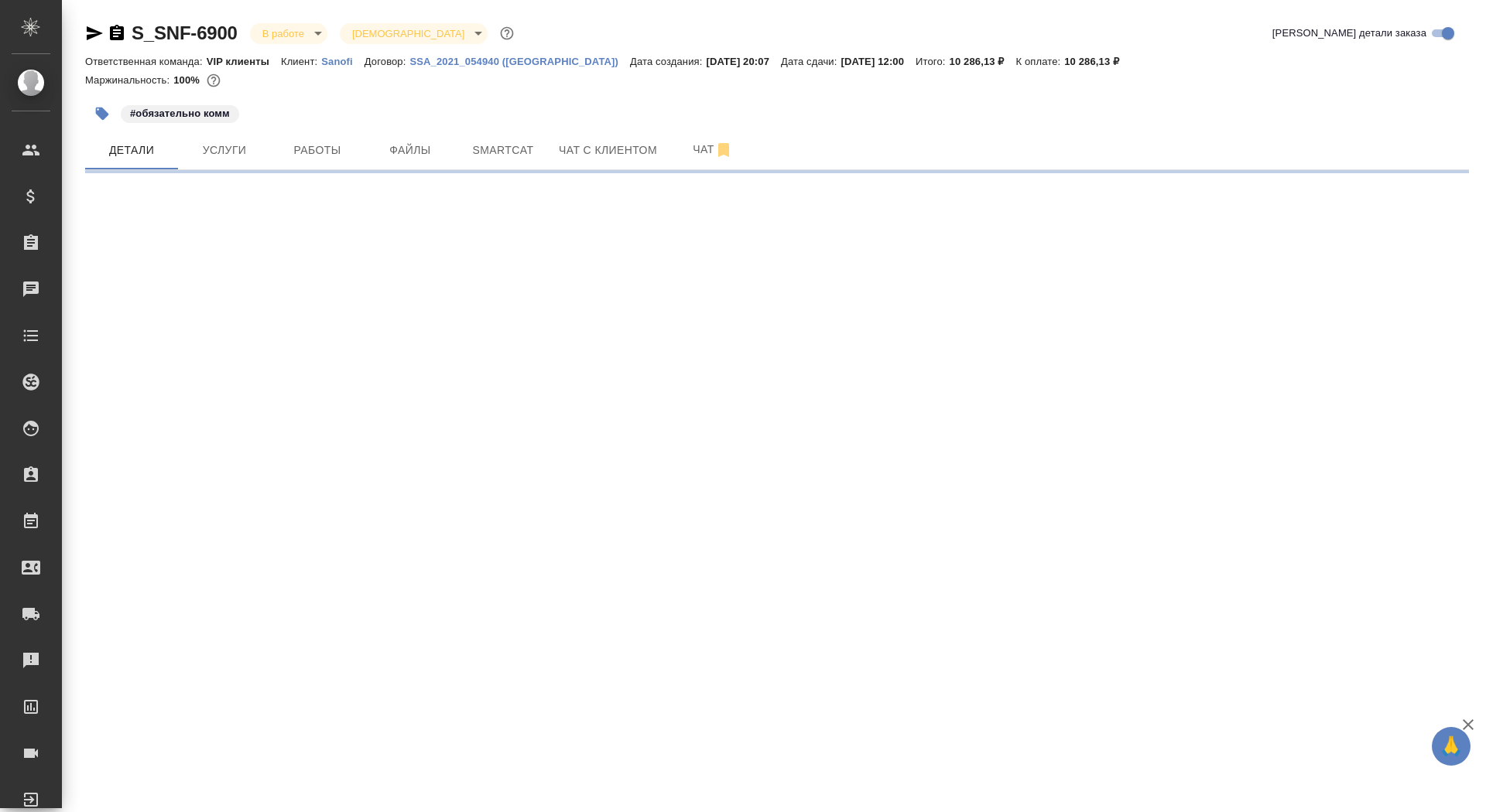
select select "RU"
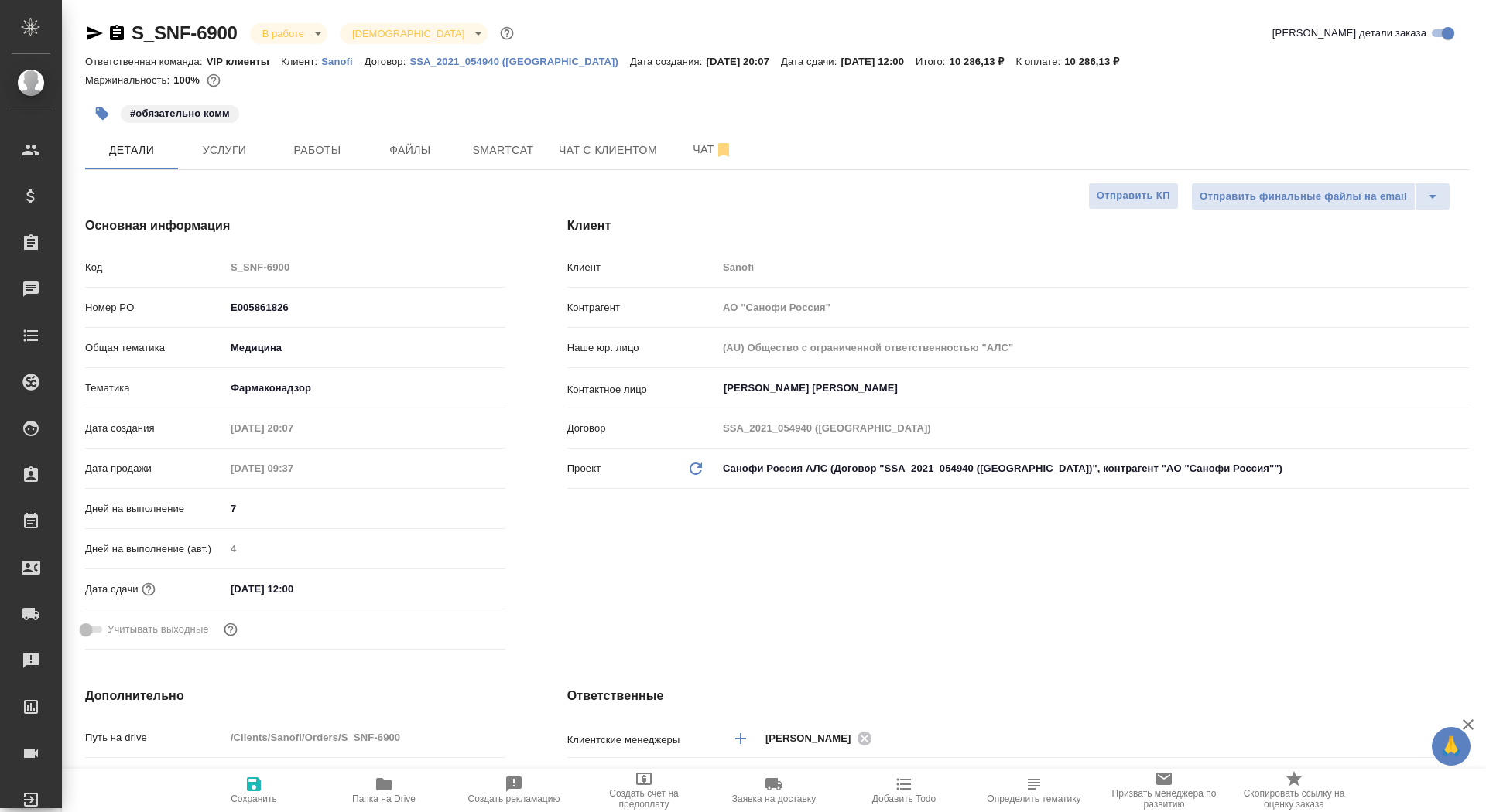
type textarea "x"
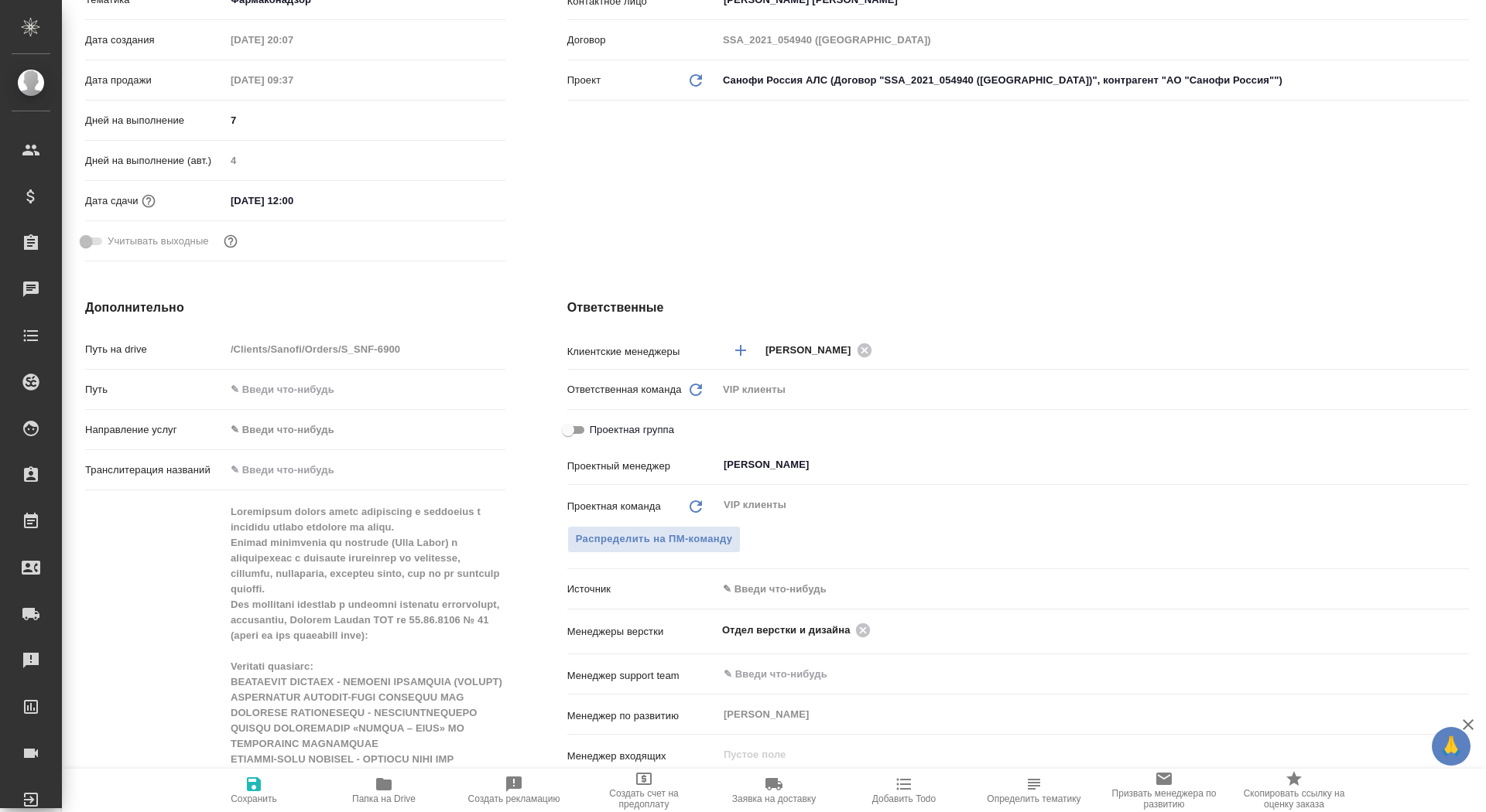
type textarea "x"
